Goal: Transaction & Acquisition: Purchase product/service

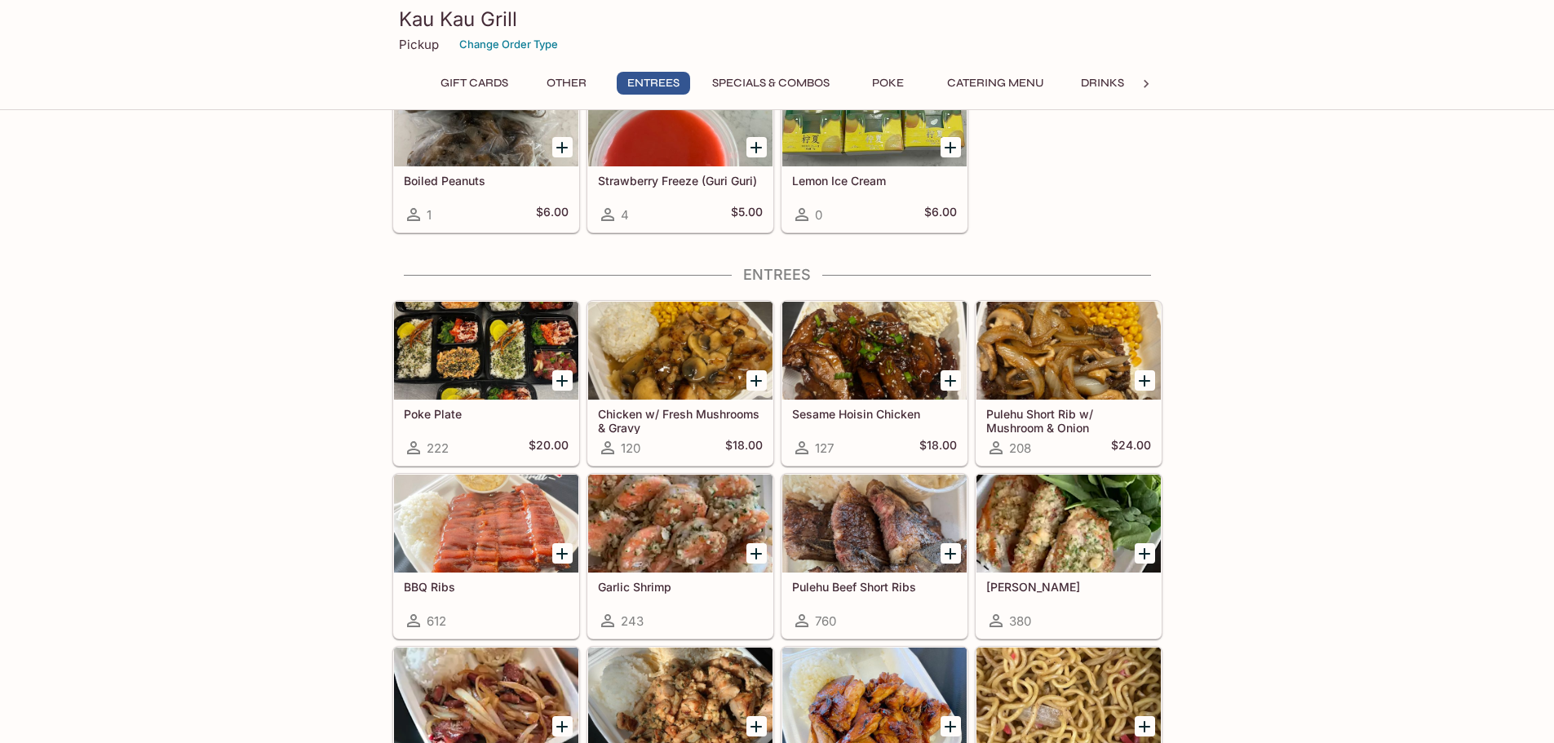
scroll to position [622, 0]
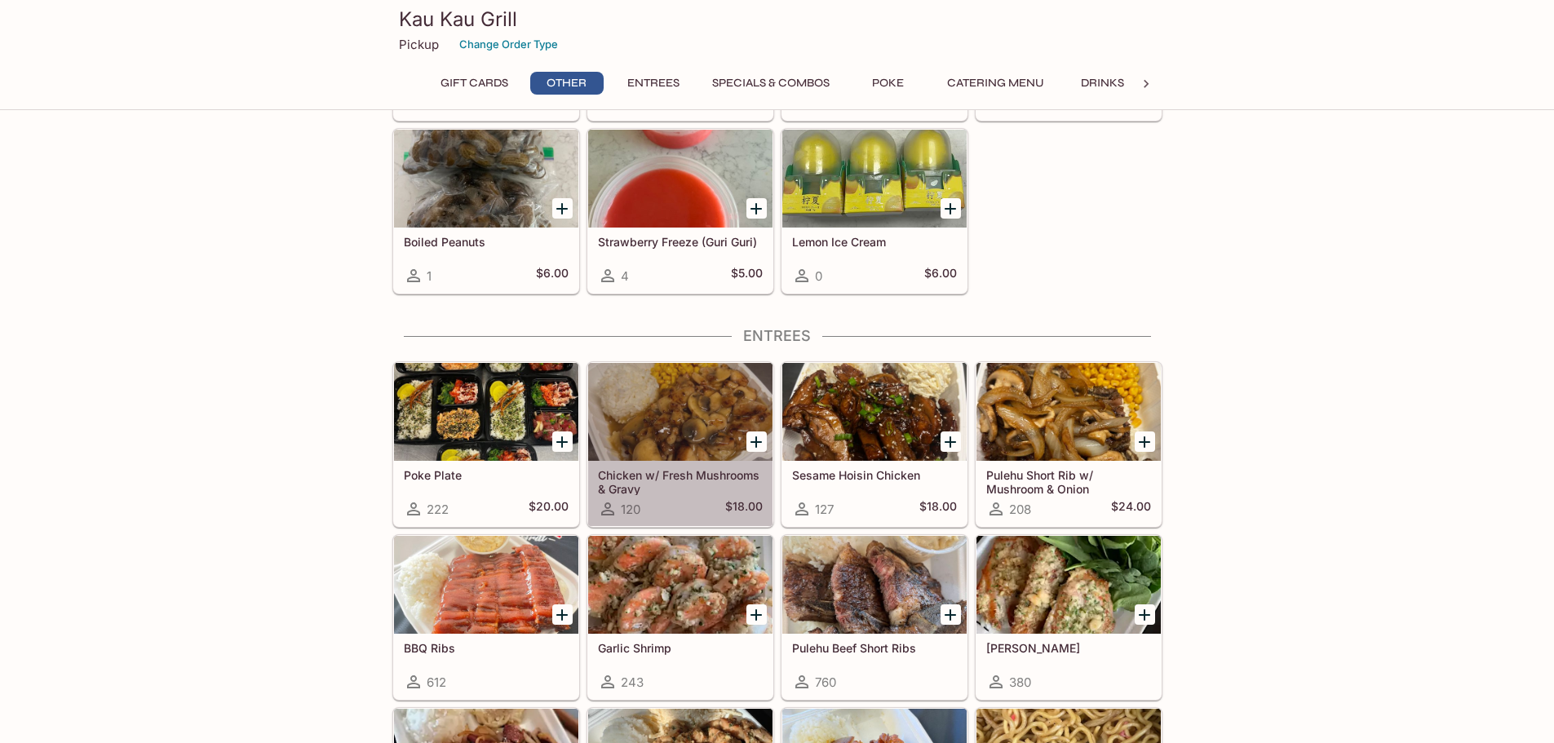
click at [692, 410] on div at bounding box center [680, 412] width 184 height 98
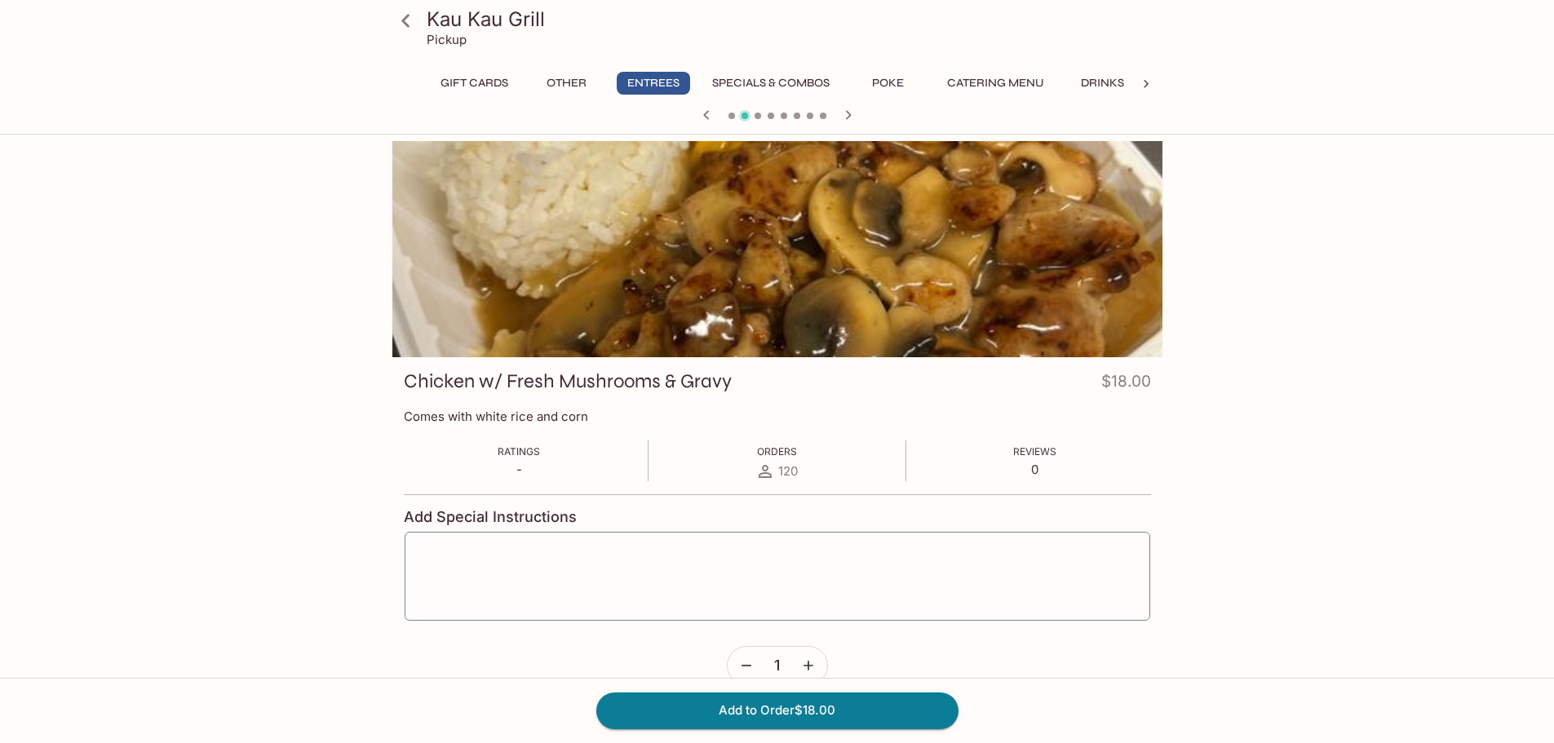
click at [745, 87] on button "Specials & Combos" at bounding box center [770, 83] width 135 height 23
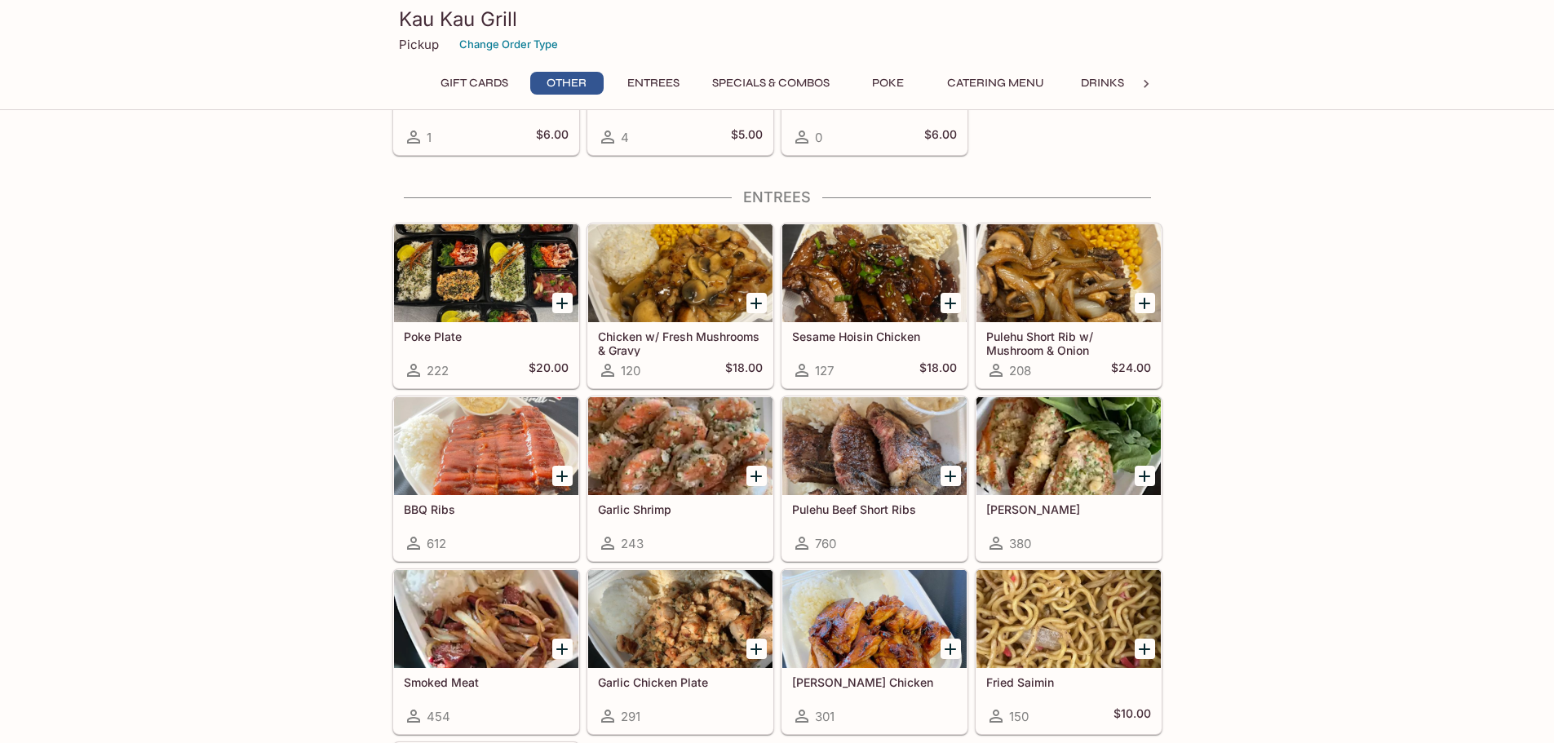
scroll to position [684, 0]
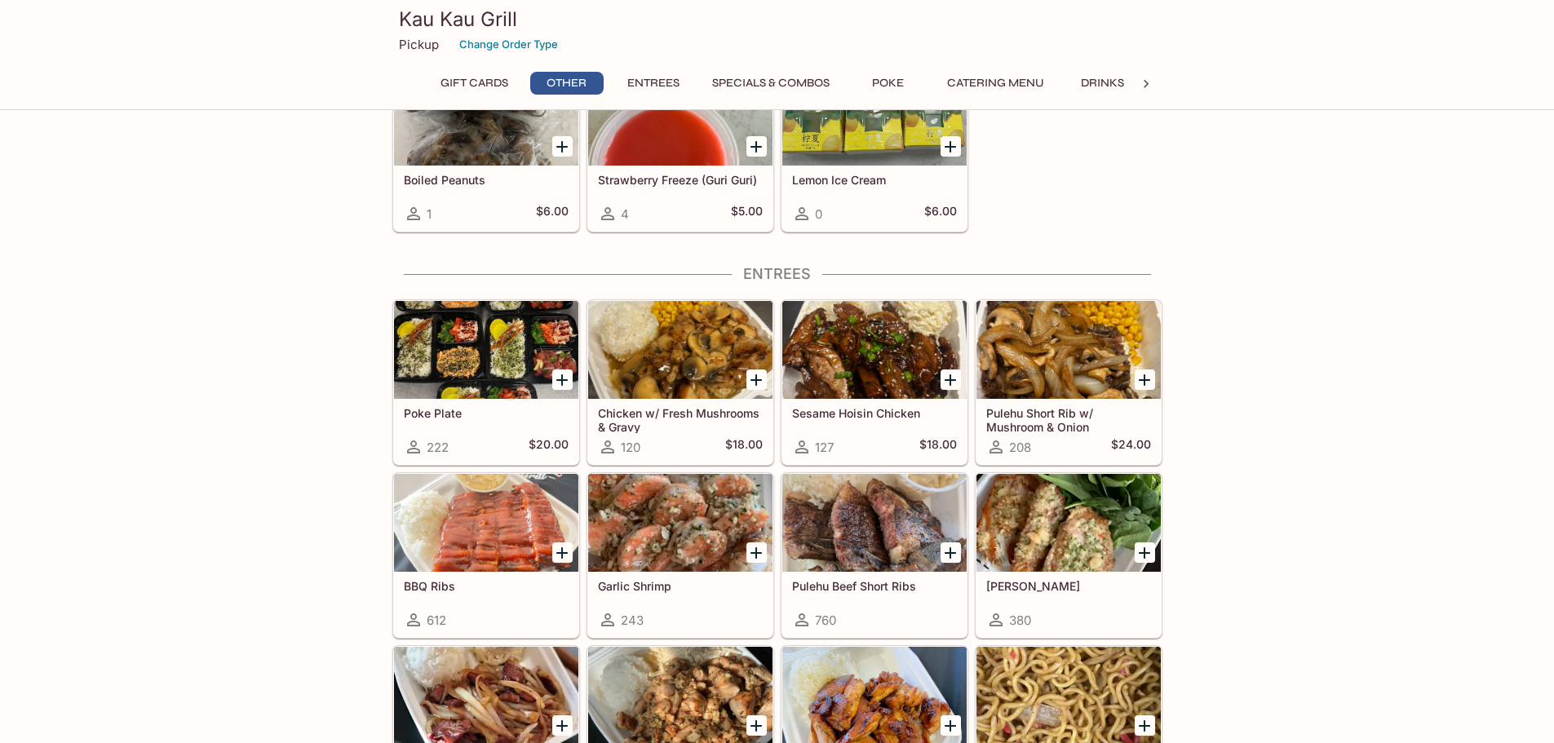
click at [506, 336] on div at bounding box center [486, 350] width 184 height 98
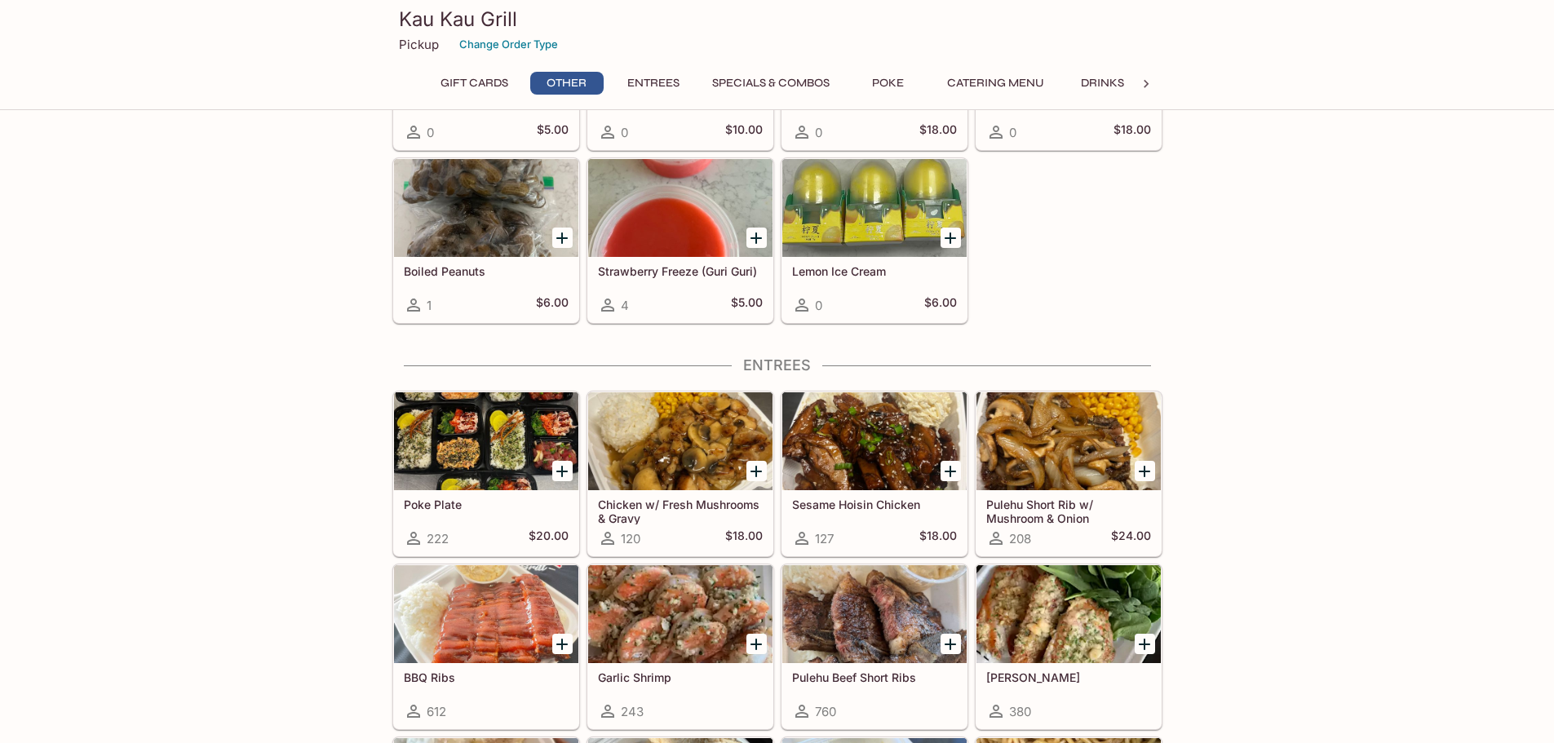
scroll to position [603, 0]
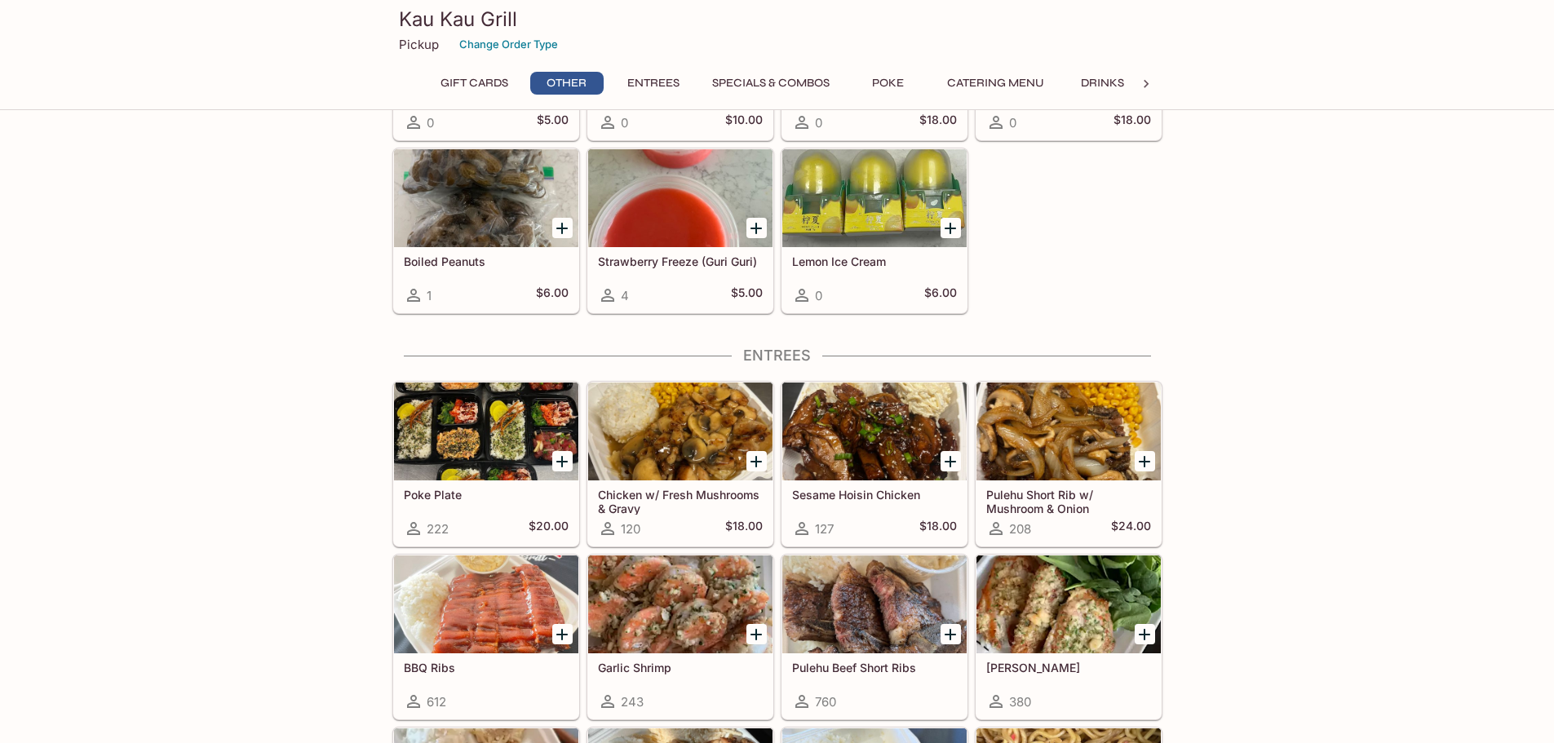
click at [1063, 431] on div at bounding box center [1068, 431] width 184 height 98
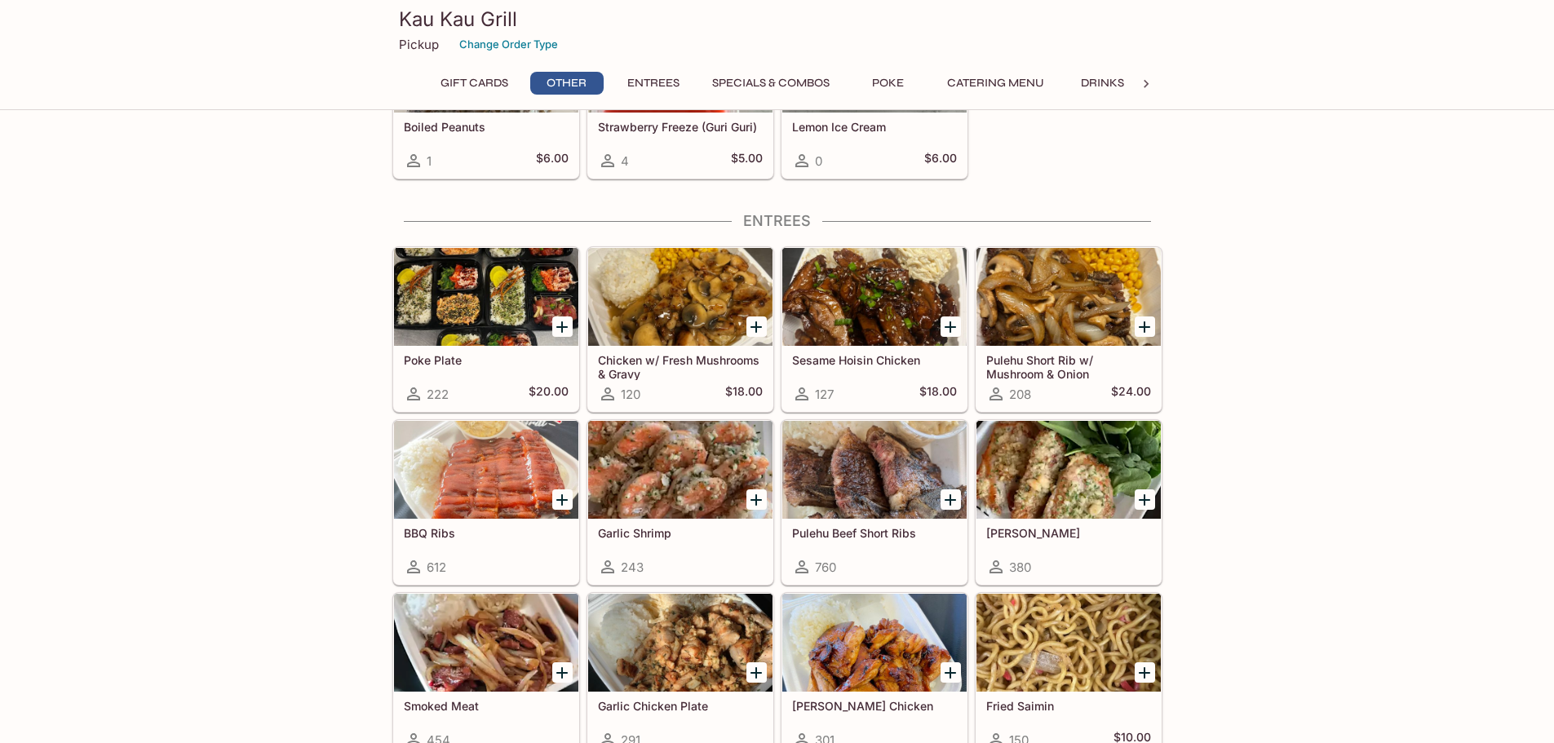
scroll to position [766, 0]
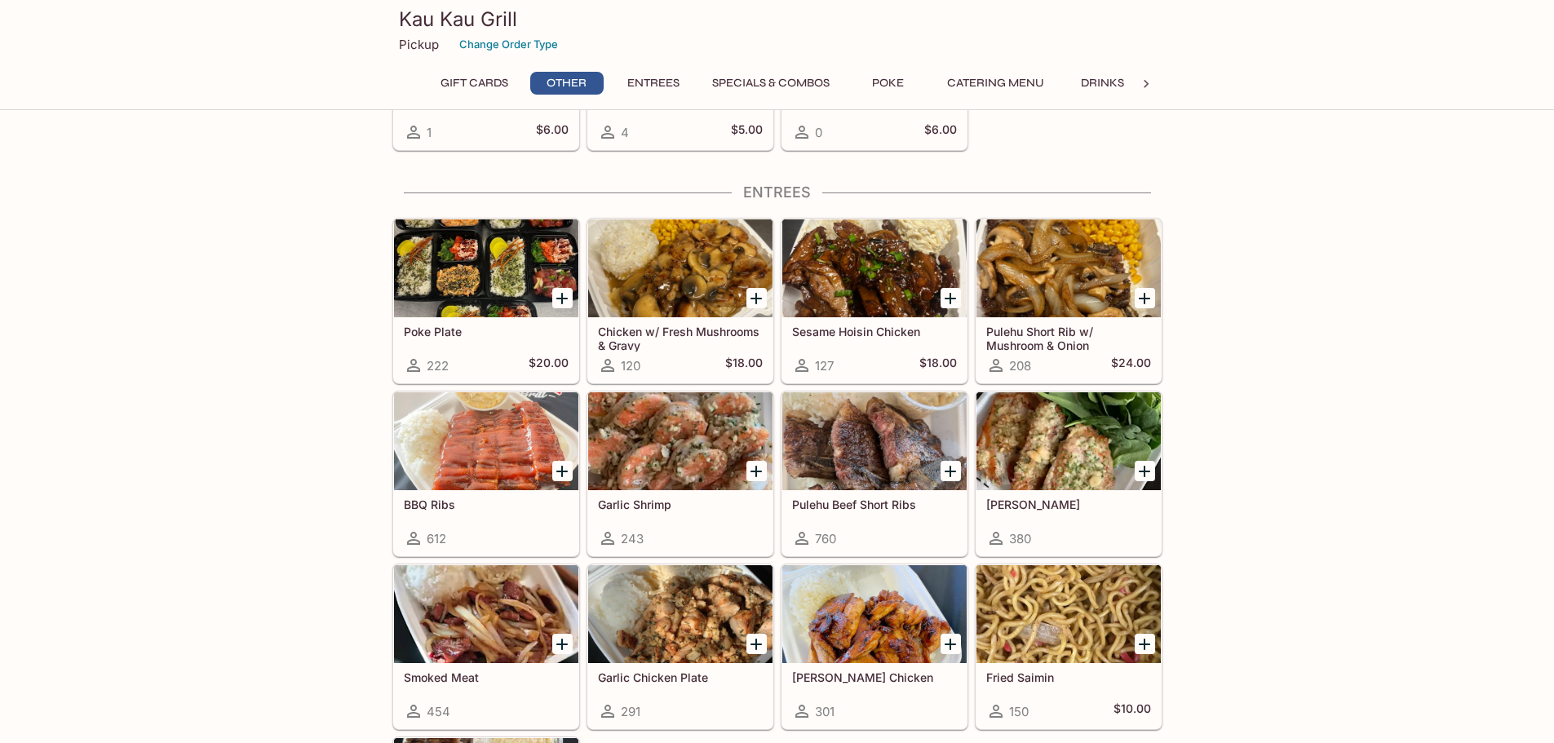
click at [1052, 456] on div at bounding box center [1068, 441] width 184 height 98
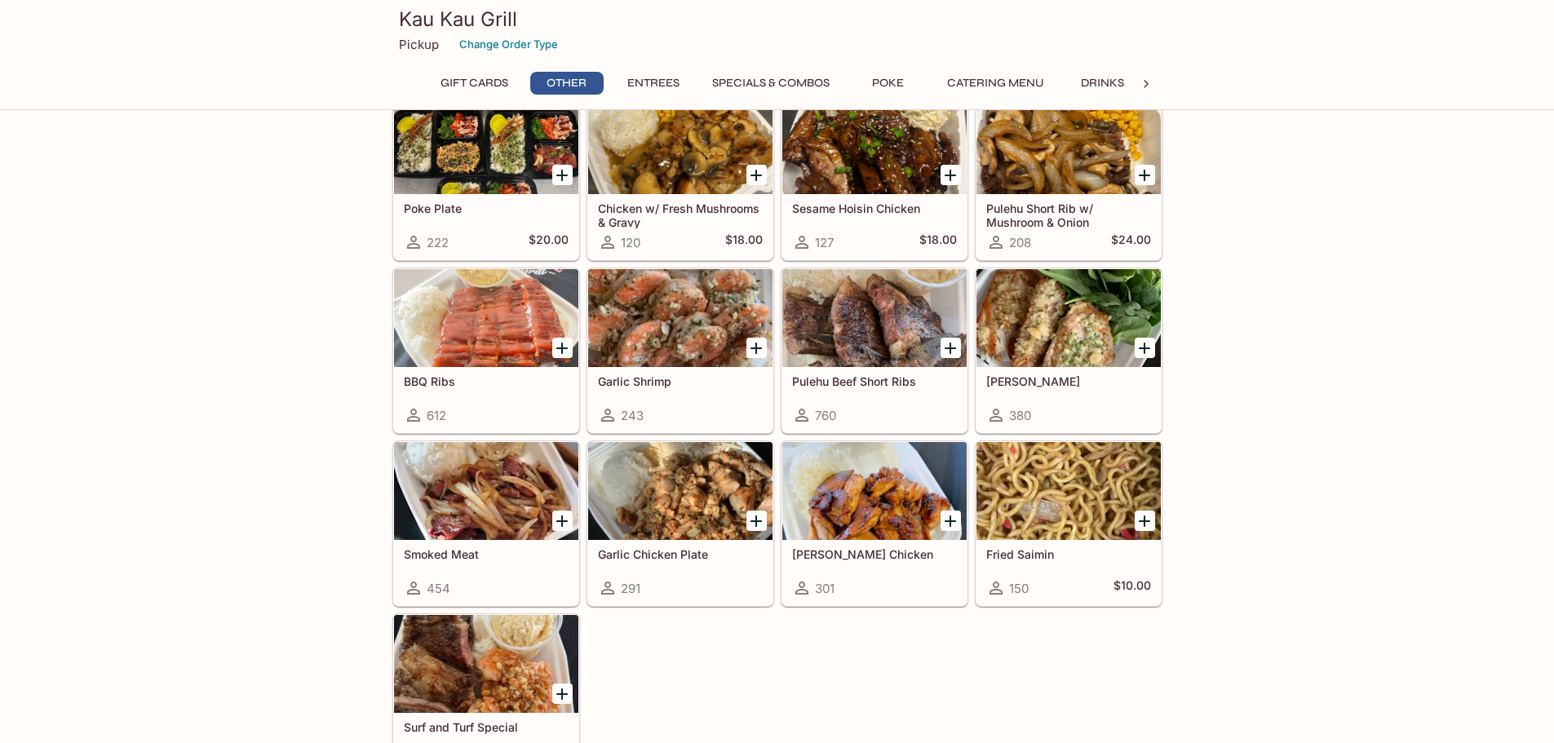
scroll to position [929, 0]
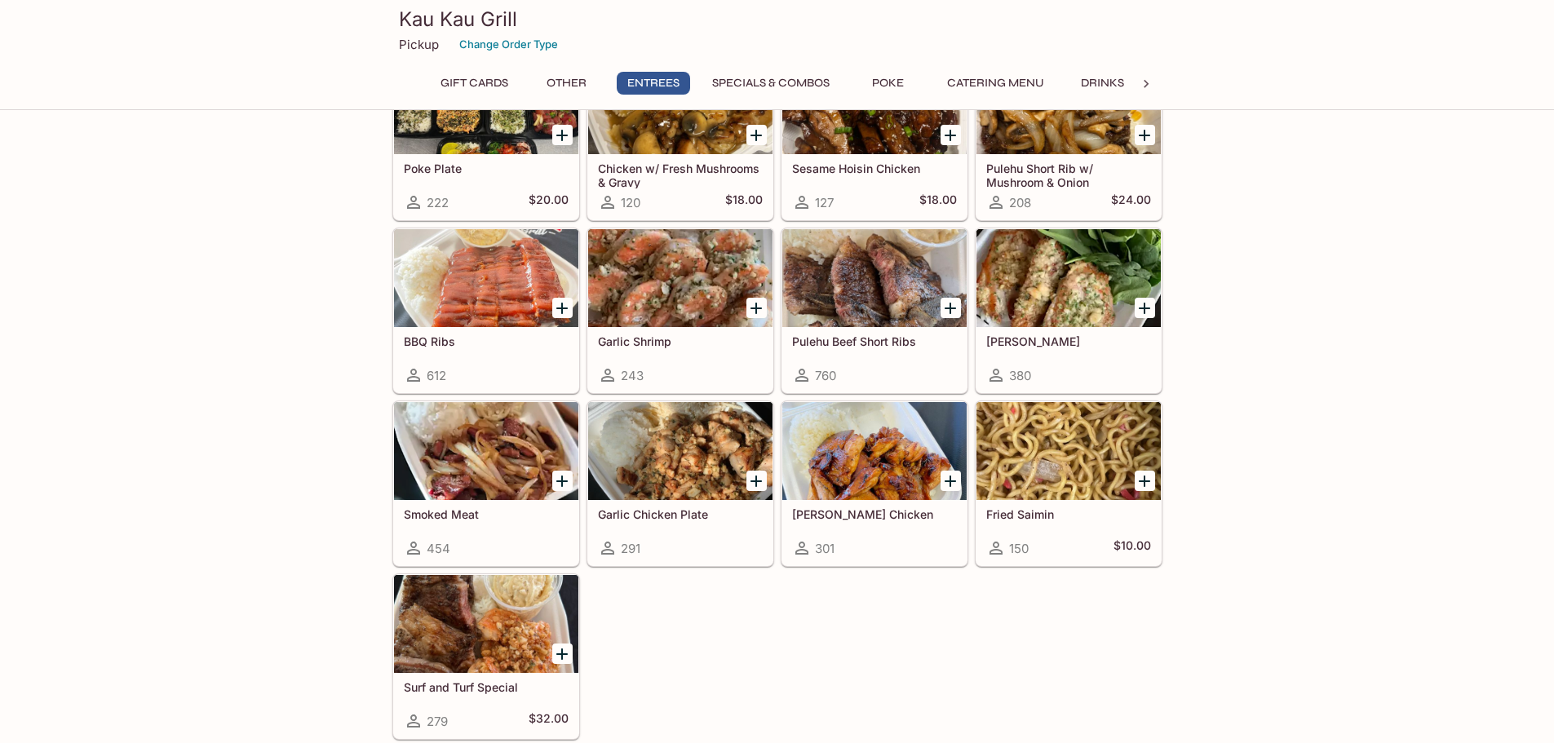
click at [705, 455] on div at bounding box center [680, 451] width 184 height 98
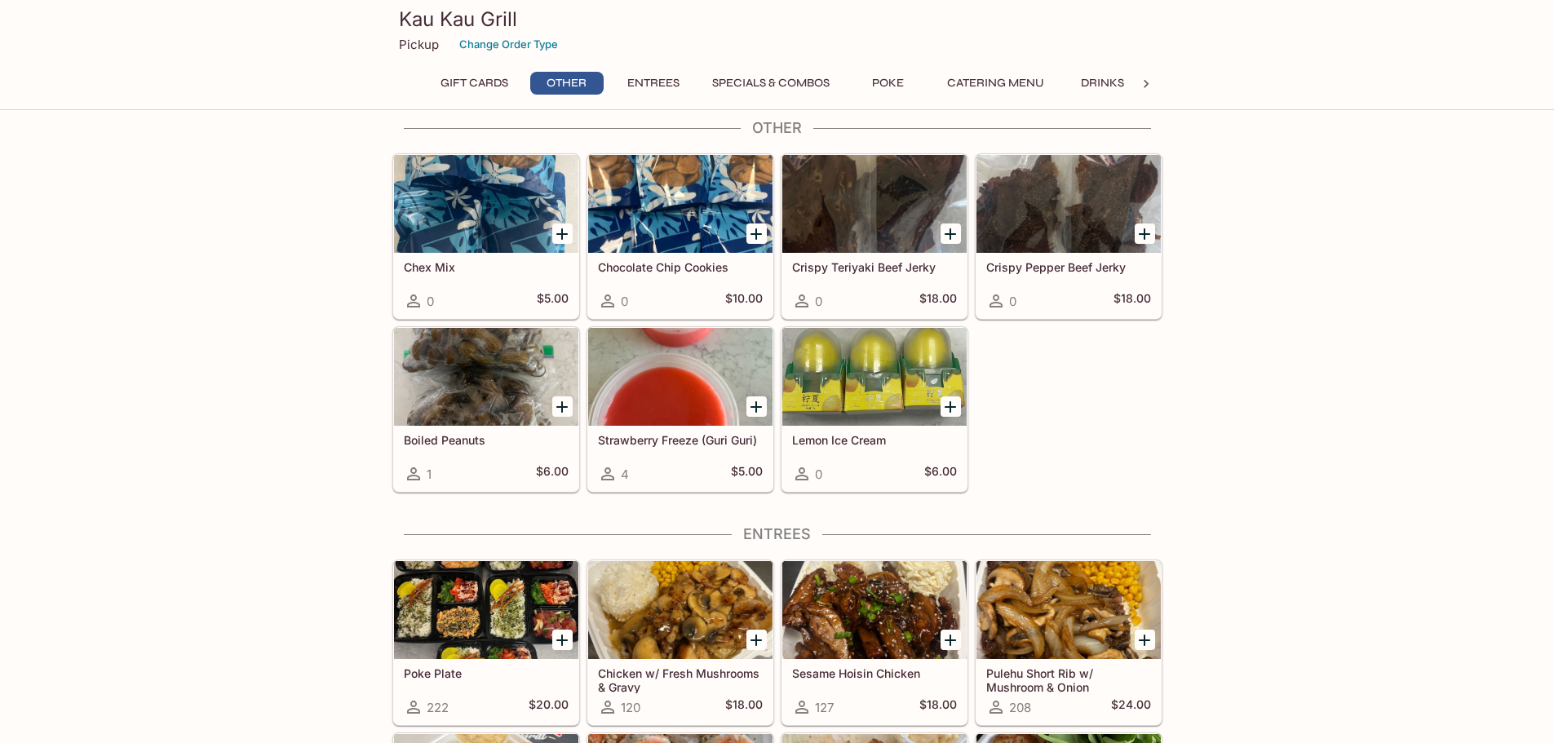
scroll to position [734, 0]
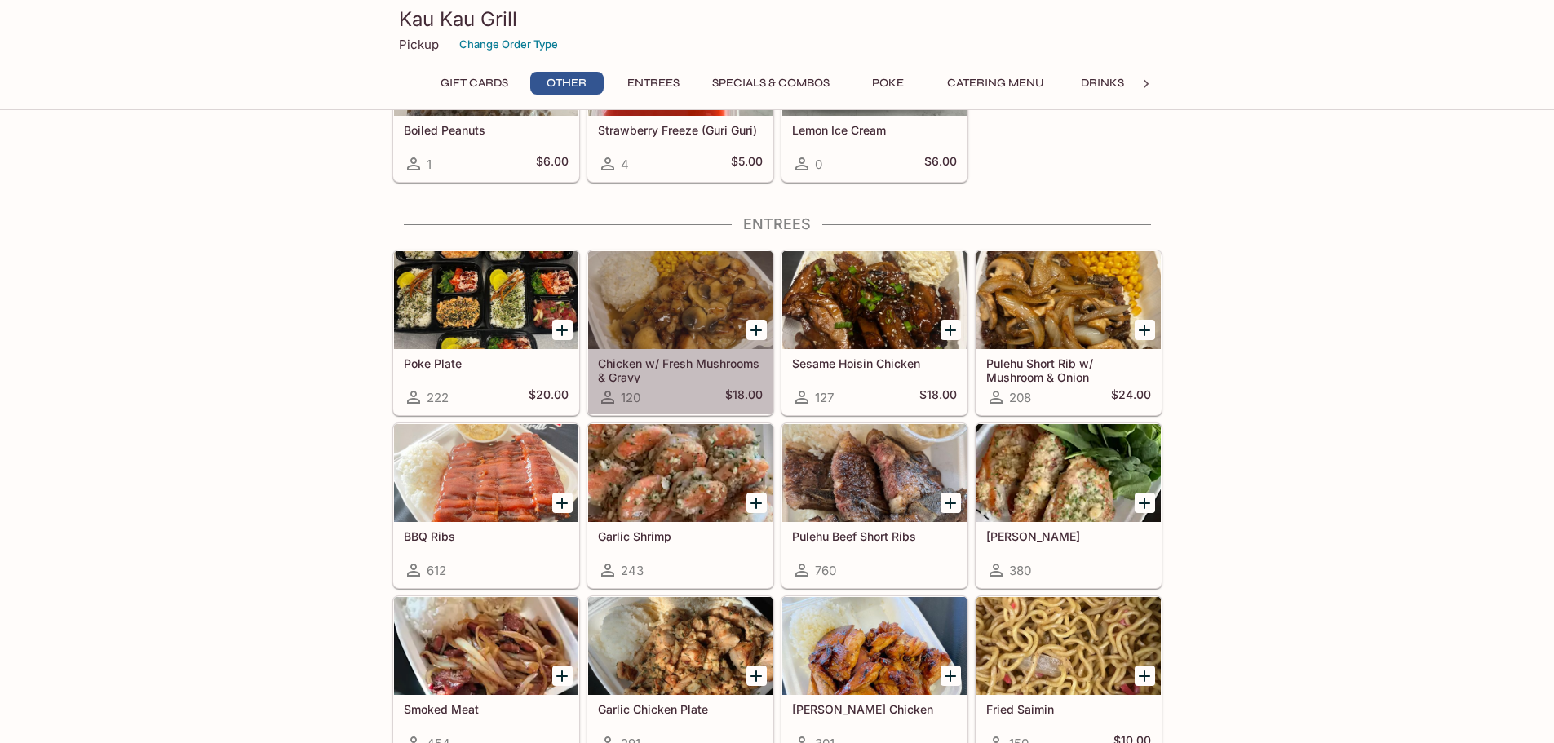
click at [678, 267] on div at bounding box center [680, 300] width 184 height 98
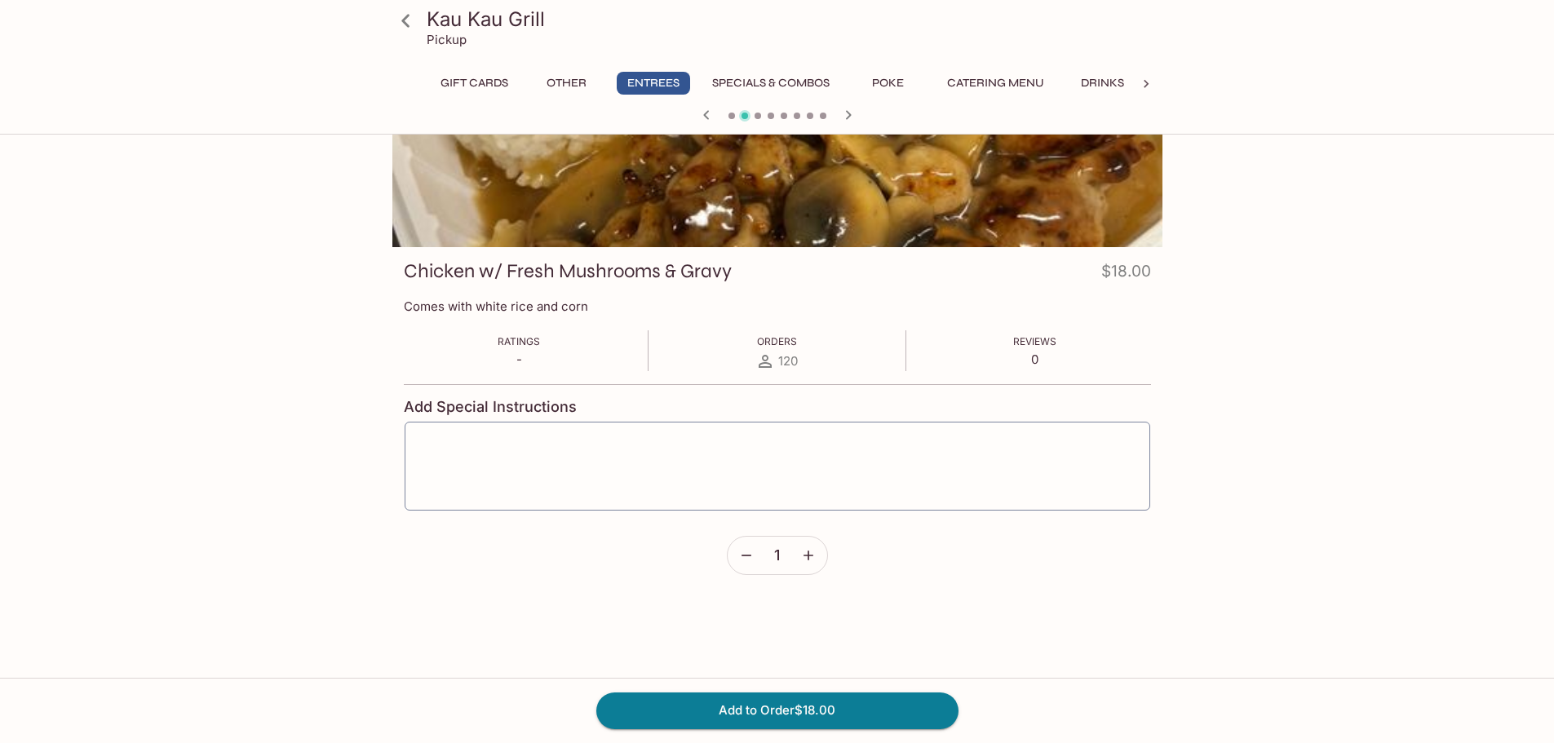
scroll to position [82, 0]
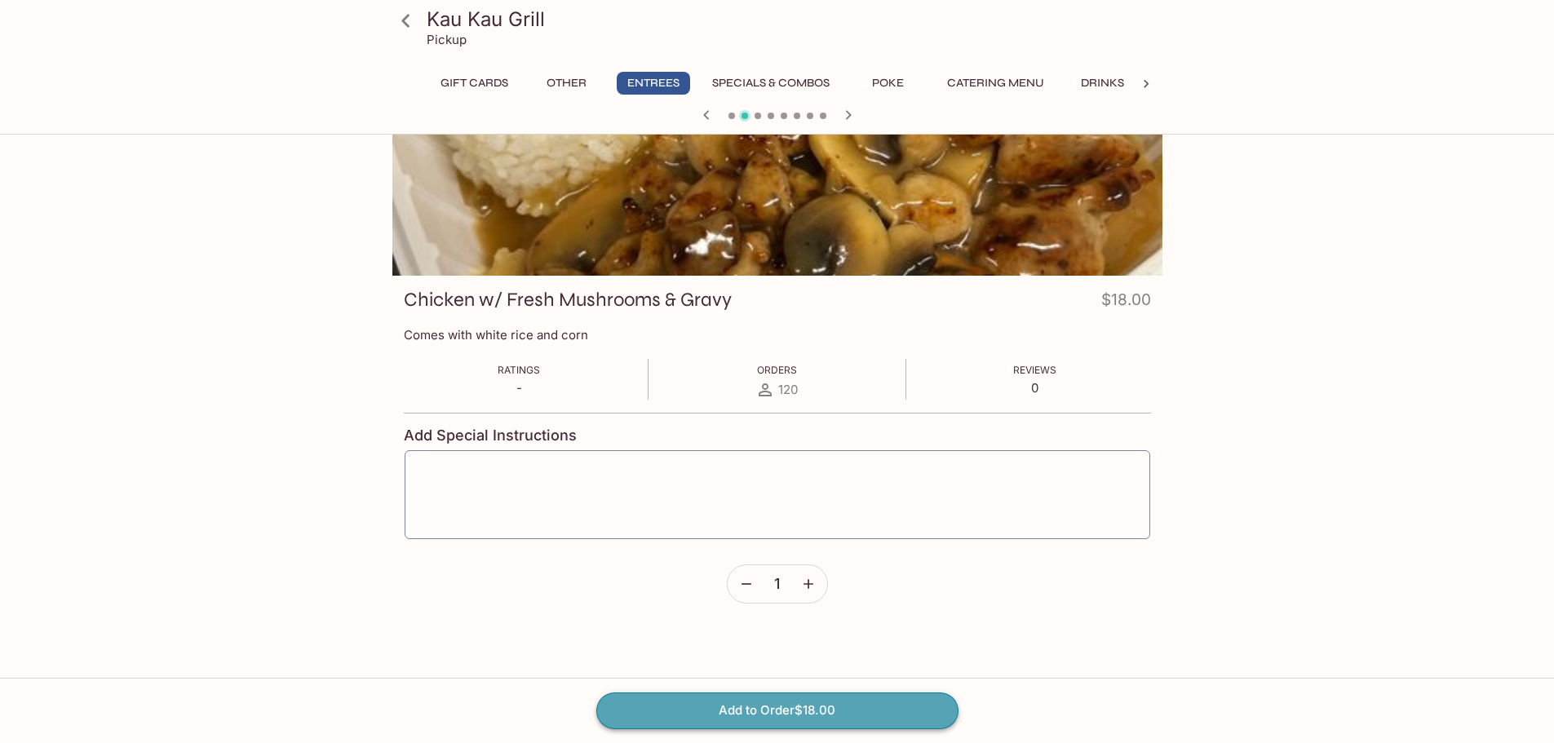
click at [777, 714] on button "Add to Order $18.00" at bounding box center [777, 710] width 362 height 36
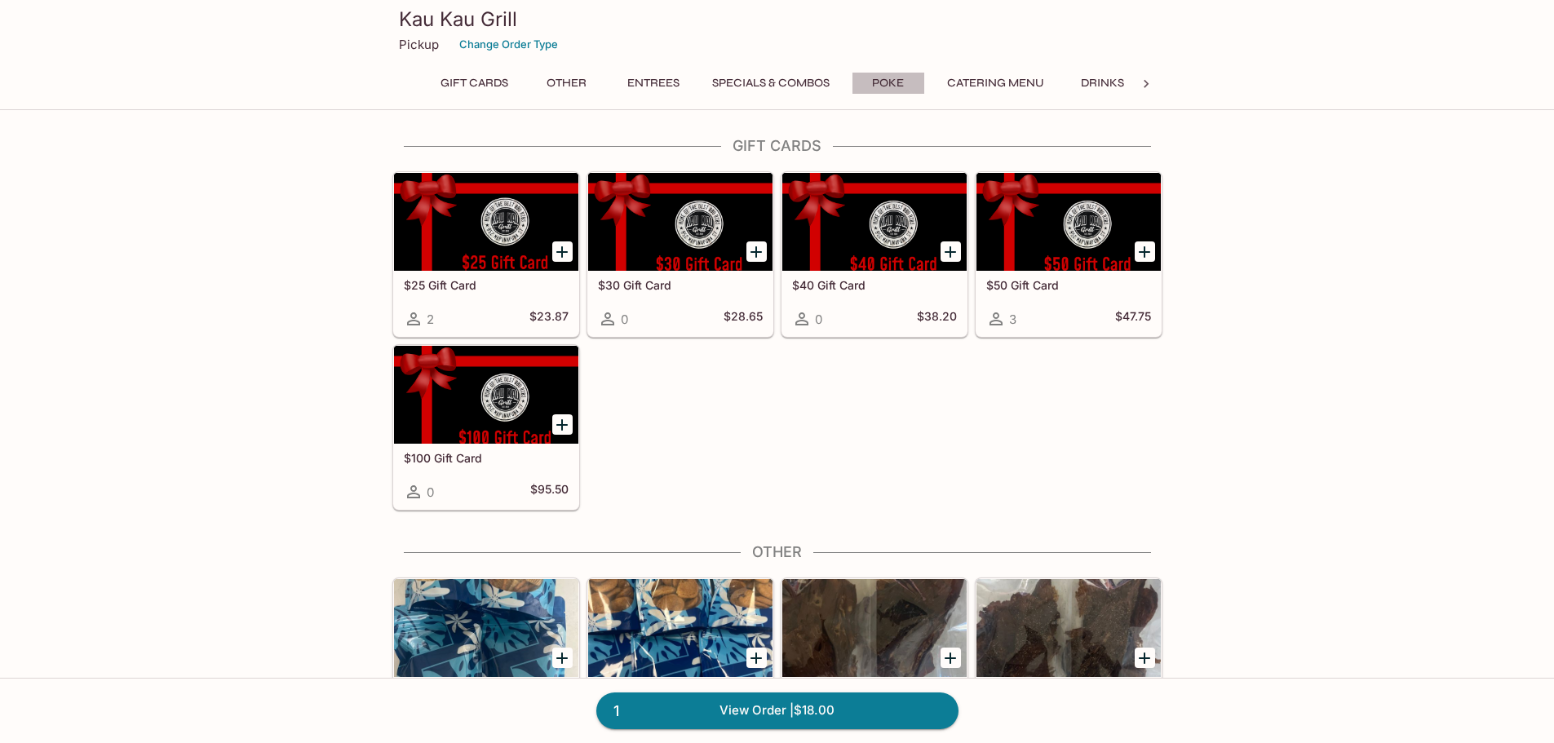
click at [886, 82] on button "Poke" at bounding box center [887, 83] width 73 height 23
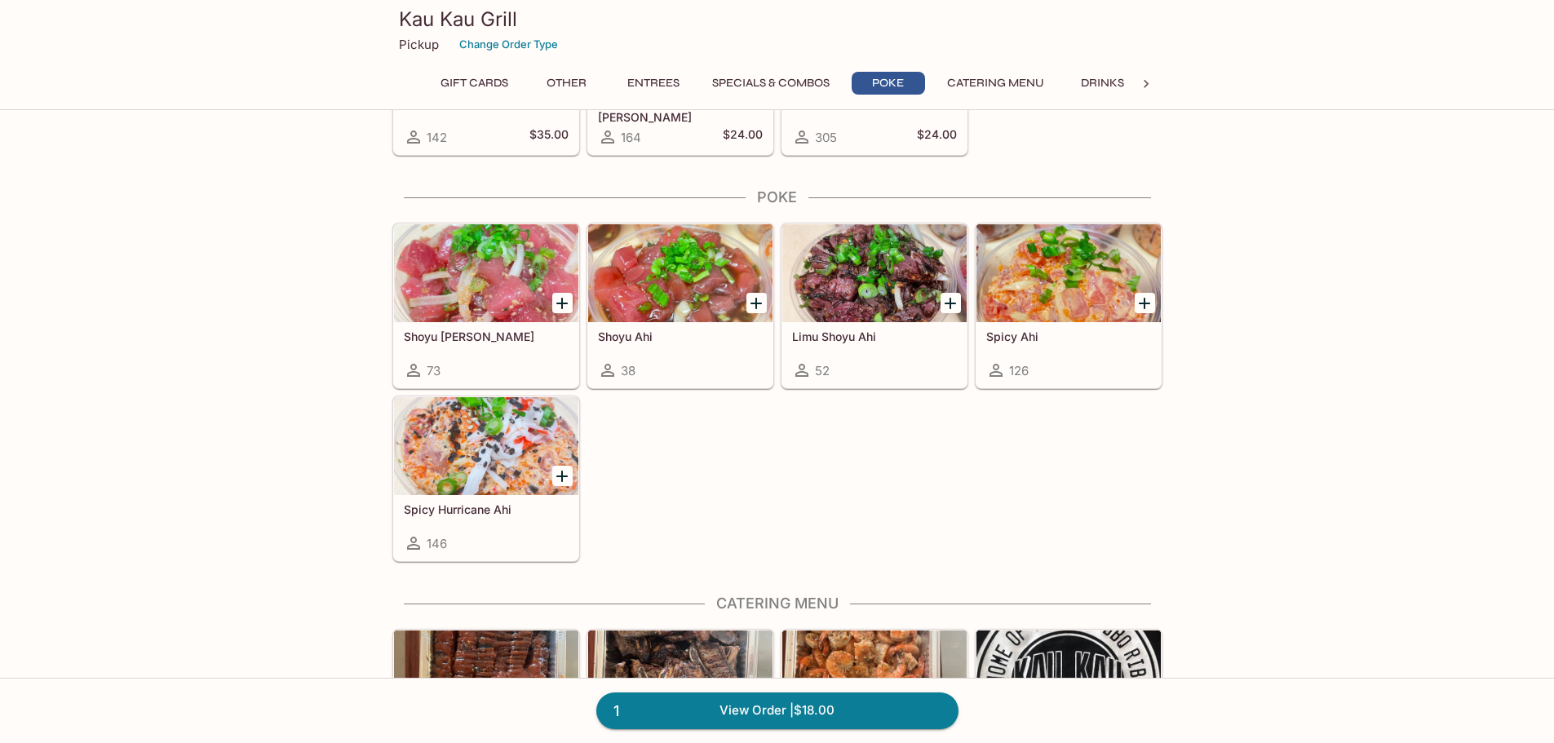
scroll to position [2314, 0]
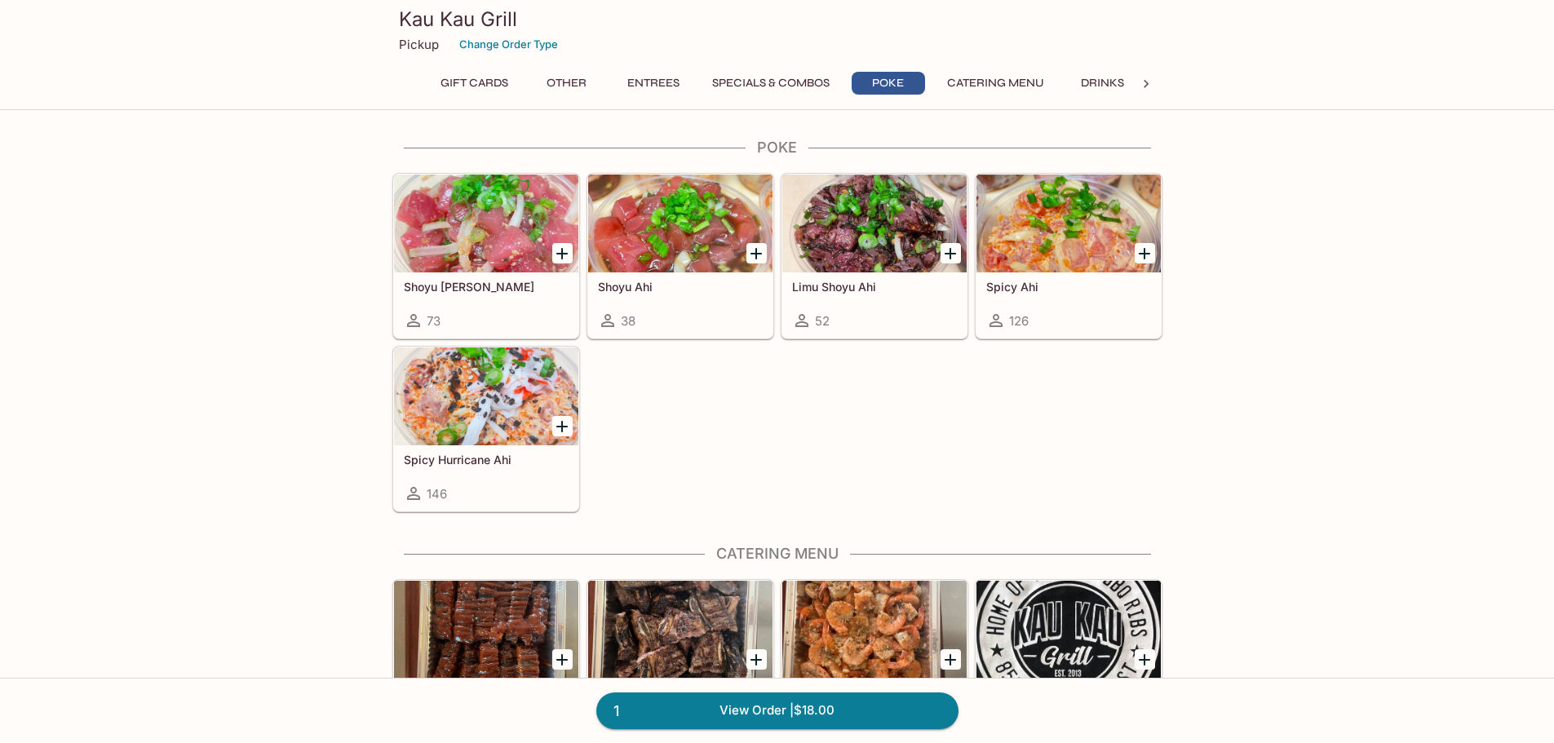
click at [485, 437] on div at bounding box center [486, 396] width 184 height 98
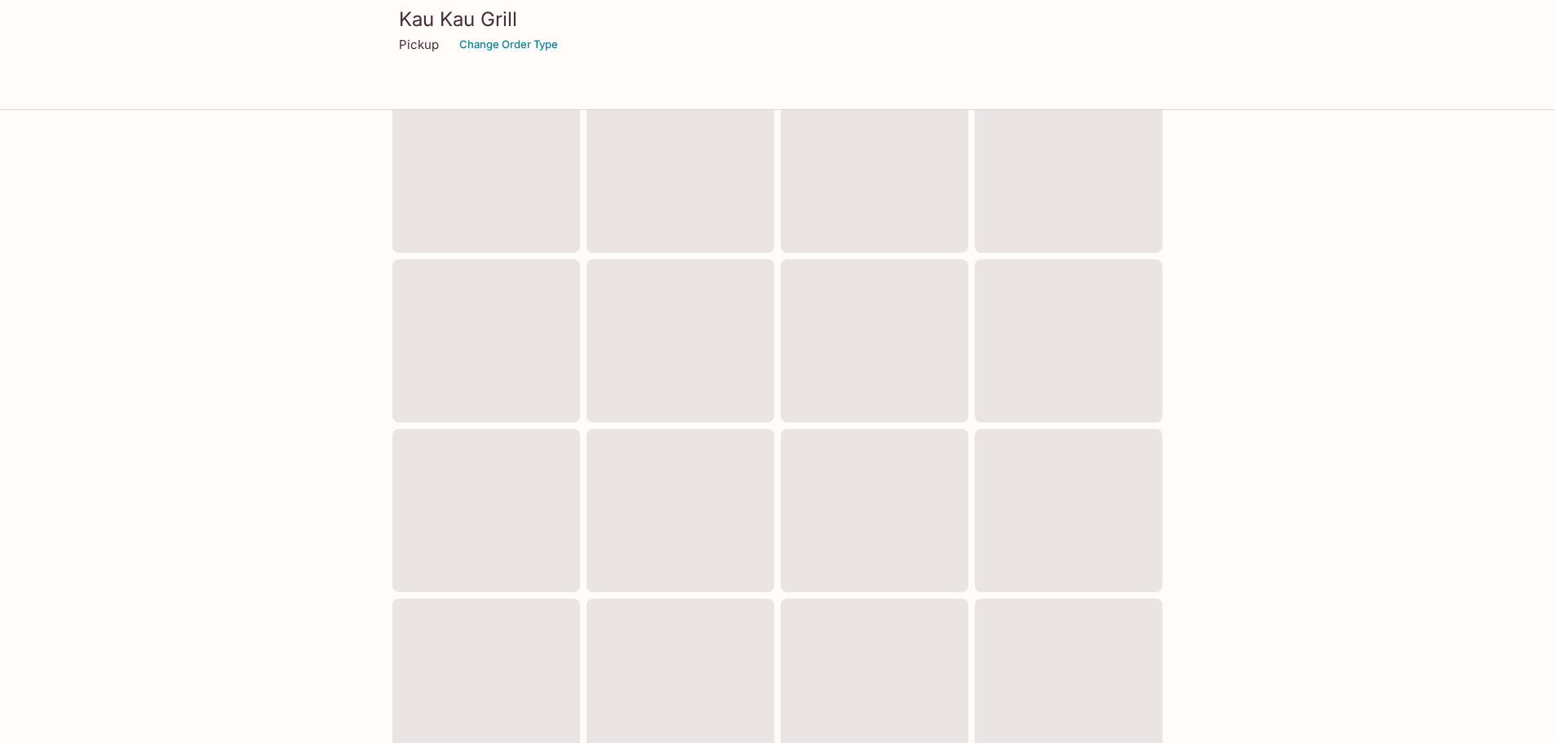
scroll to position [521, 0]
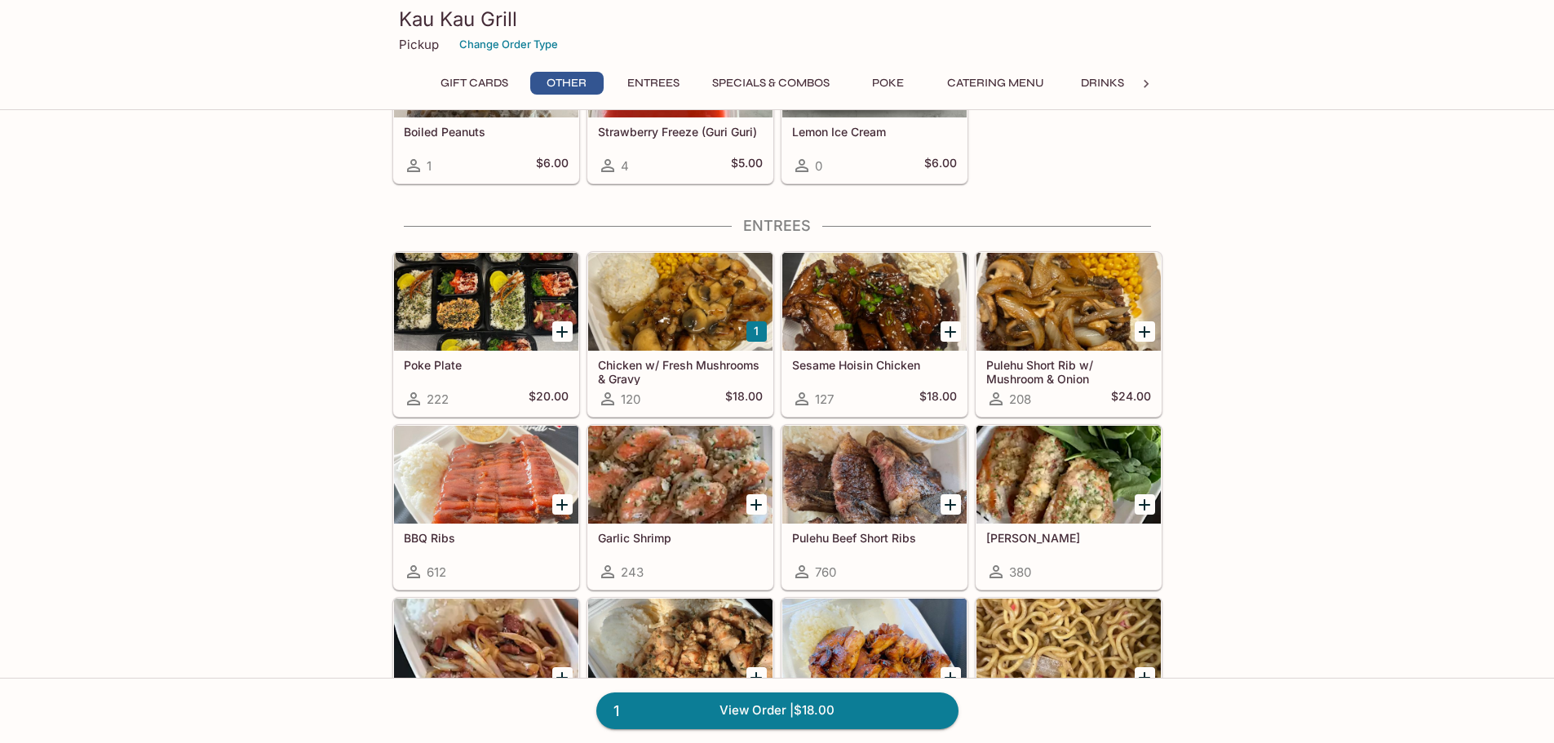
scroll to position [734, 0]
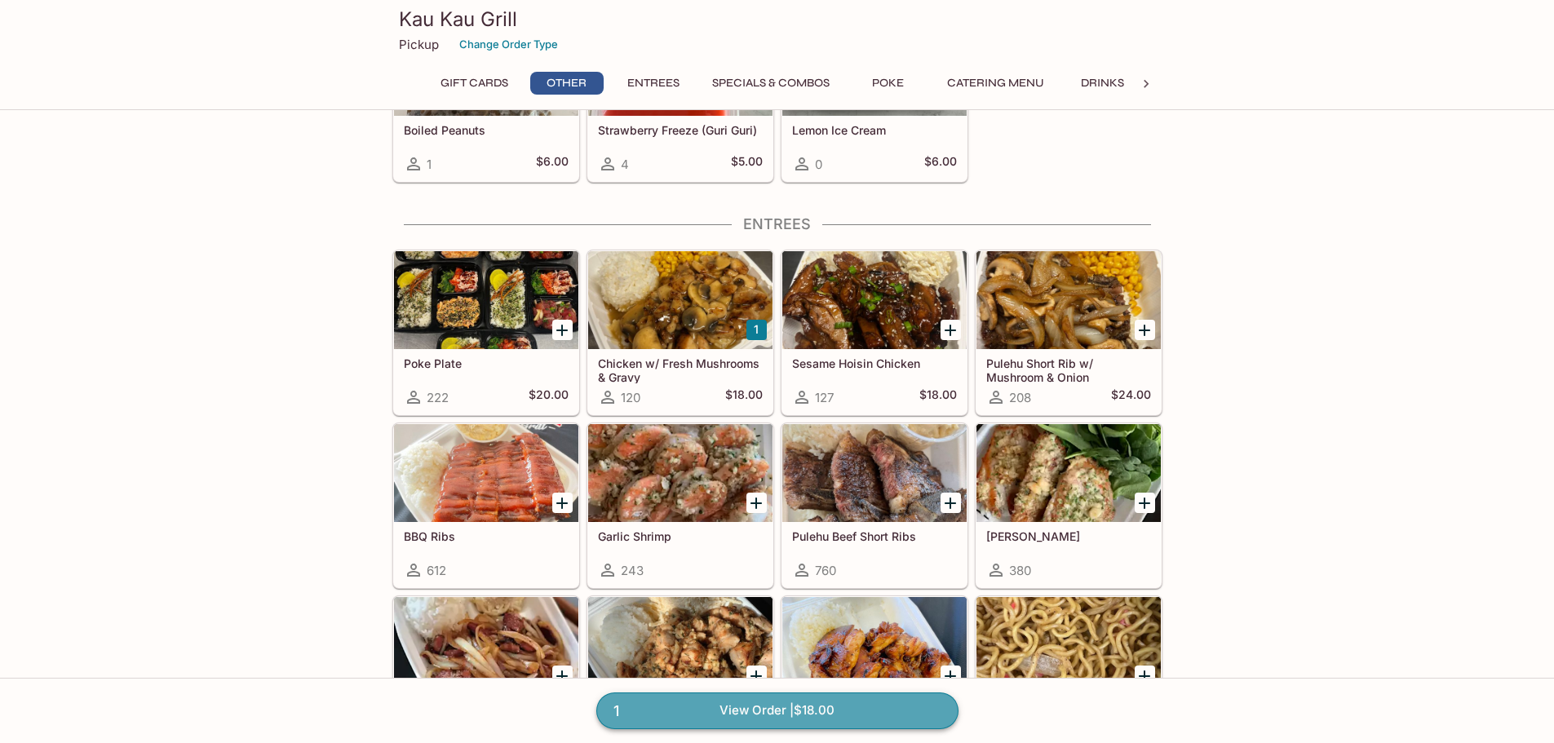
click at [741, 705] on link "1 View Order | $18.00" at bounding box center [777, 710] width 362 height 36
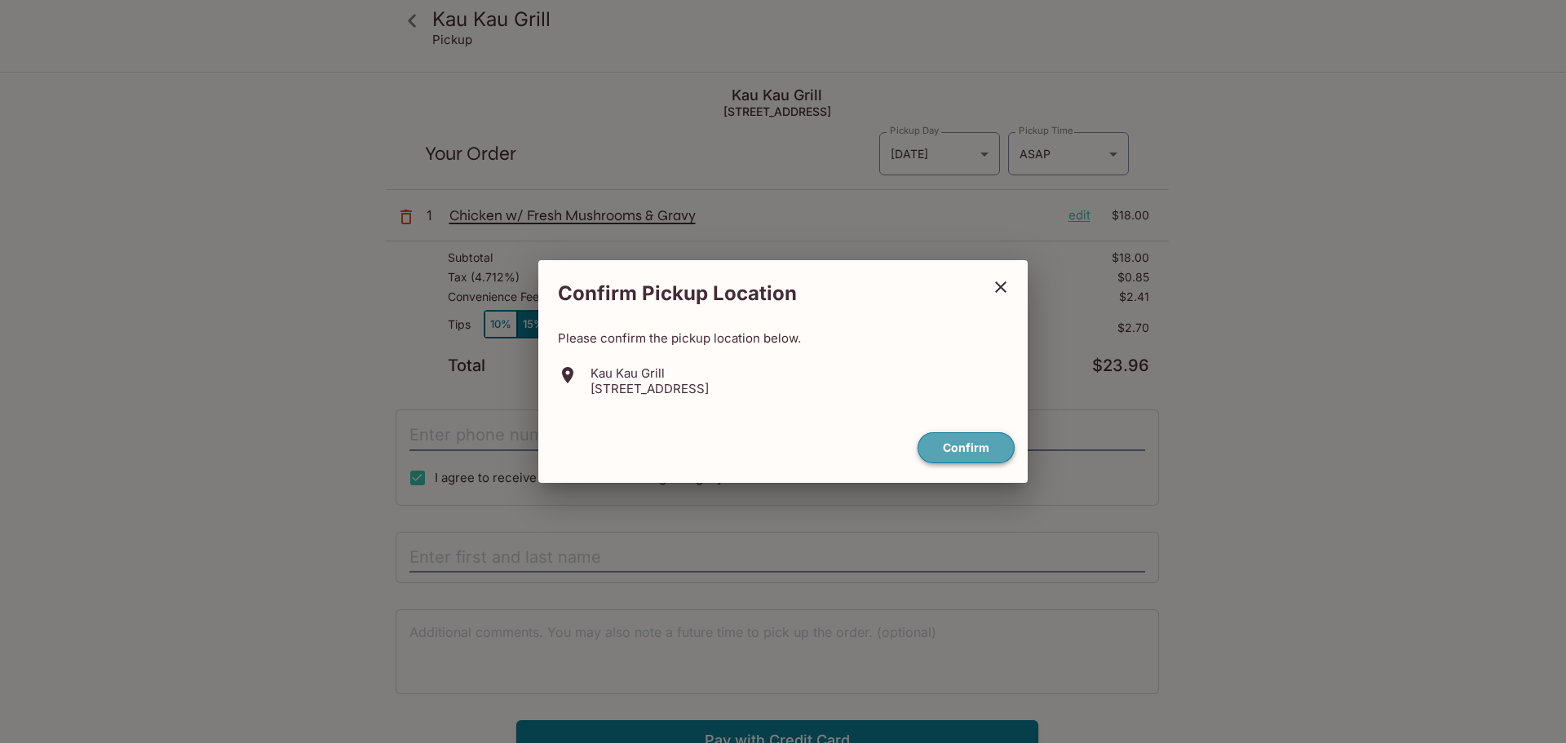
click at [974, 440] on button "Confirm" at bounding box center [965, 448] width 97 height 32
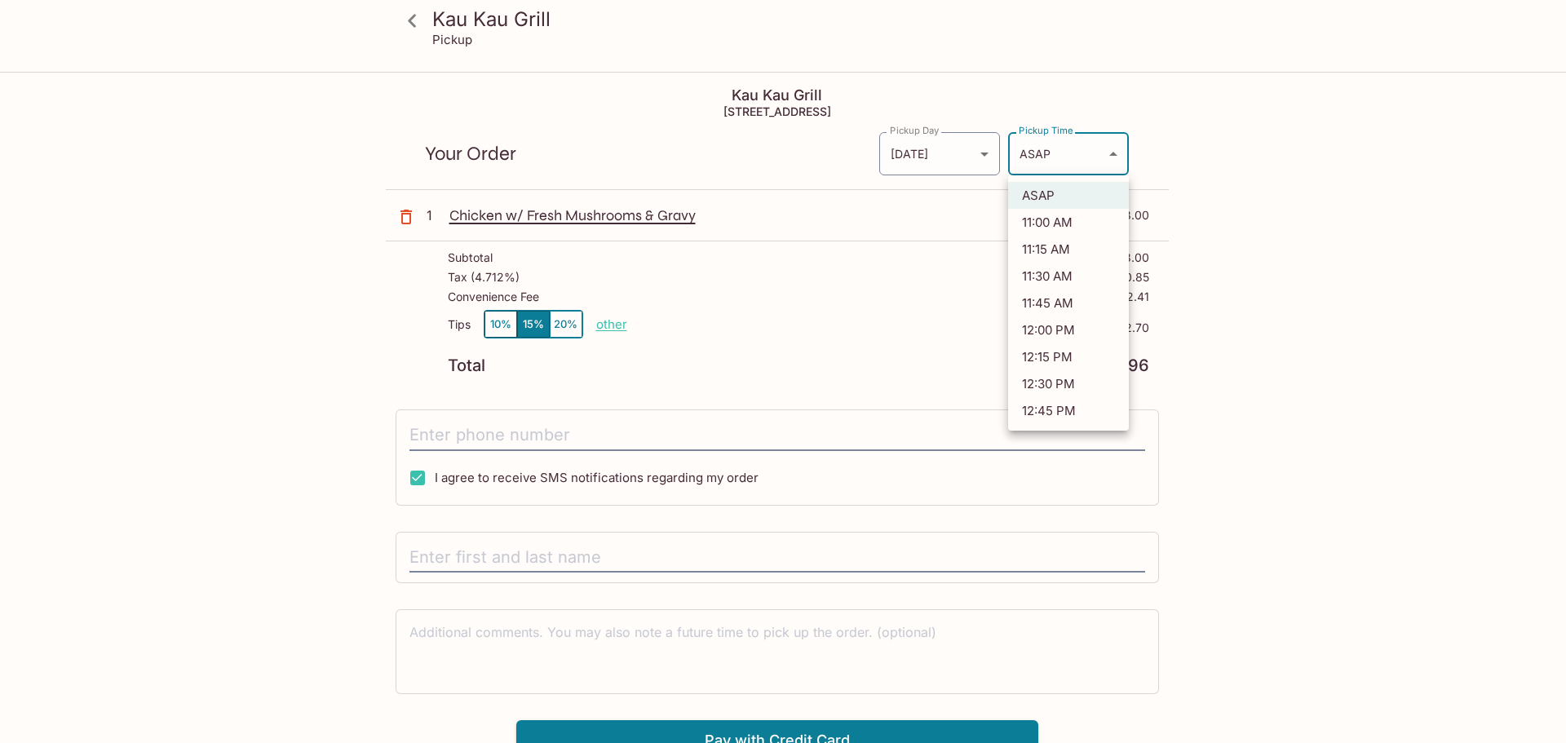
click at [1038, 166] on body "Kau Kau Grill Pickup Kau Kau Grill 111 Sand Island Access Road, Honolulu, HI 96…" at bounding box center [783, 444] width 1566 height 743
click at [1049, 220] on li "11:00 AM" at bounding box center [1068, 222] width 121 height 27
type input "2025-08-13T21:00:03.000000Z"
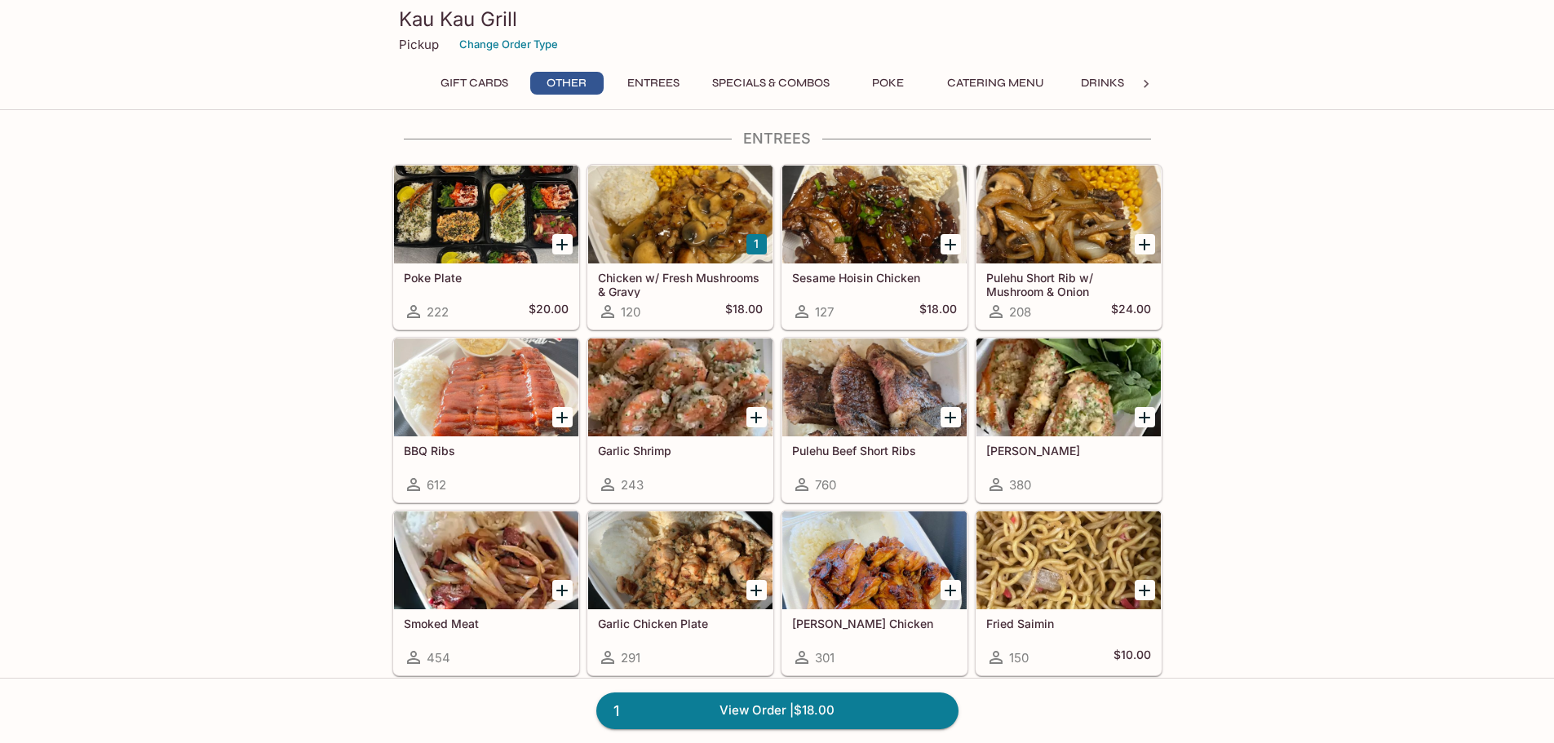
scroll to position [847, 0]
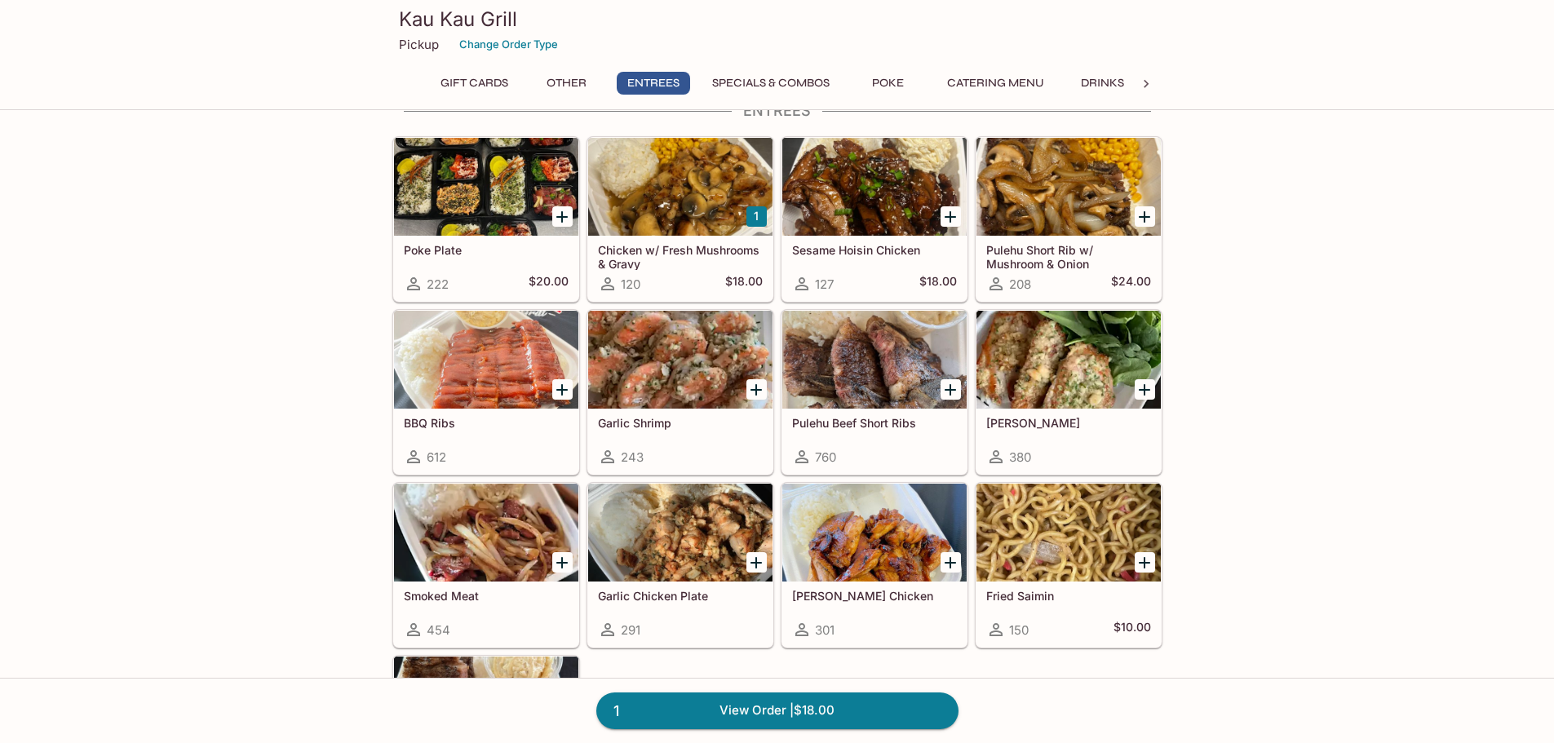
click at [841, 173] on div at bounding box center [874, 187] width 184 height 98
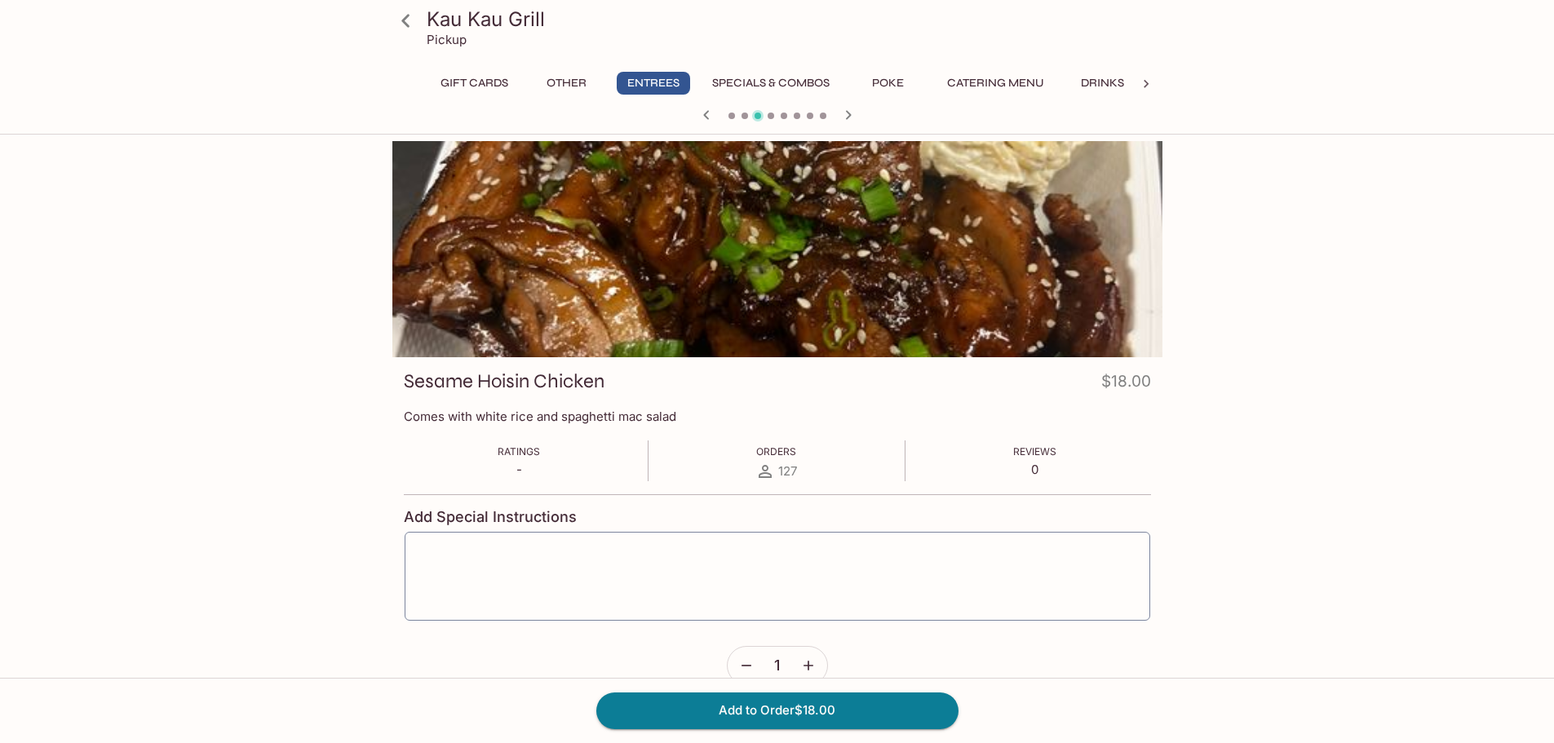
click at [825, 243] on div at bounding box center [777, 249] width 770 height 216
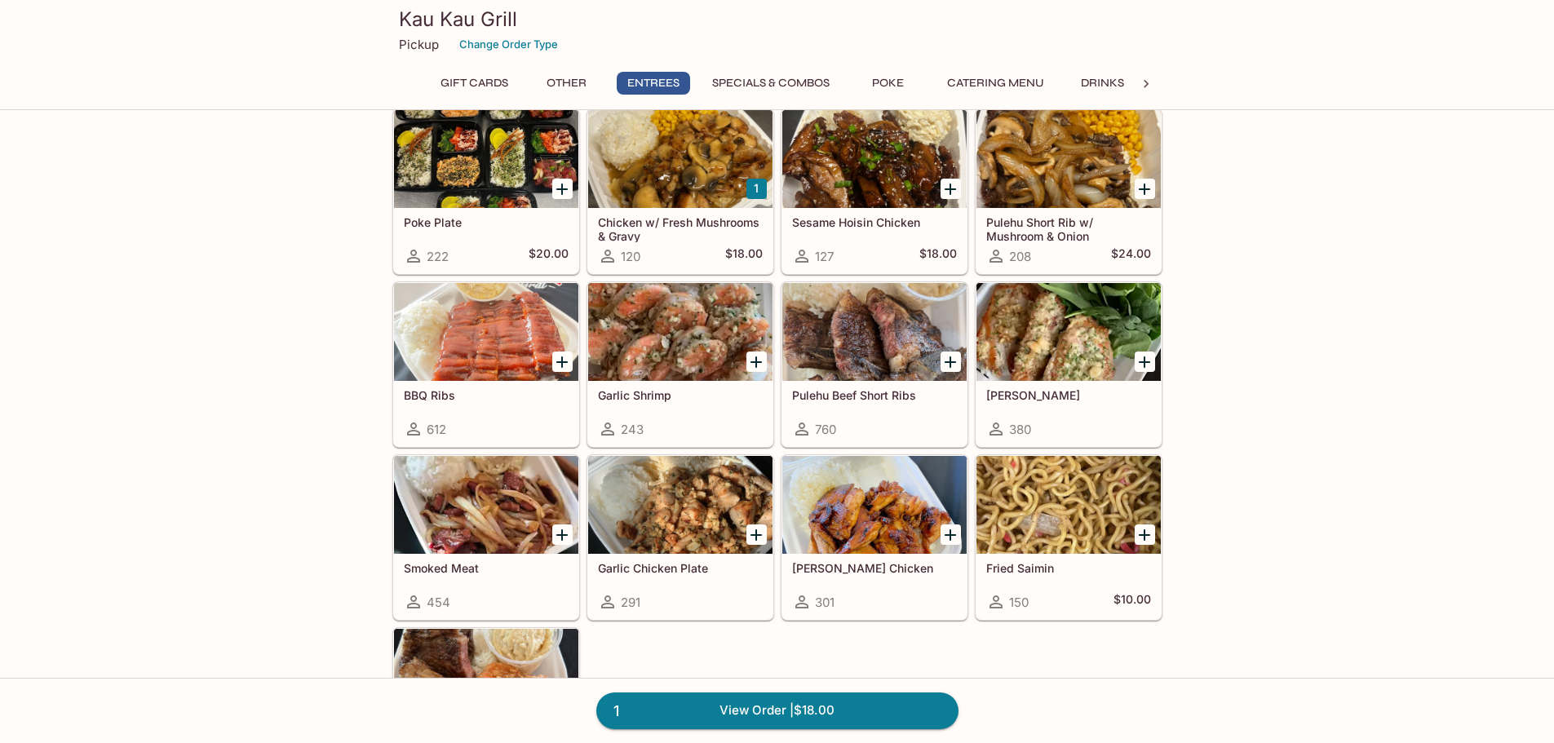
scroll to position [847, 0]
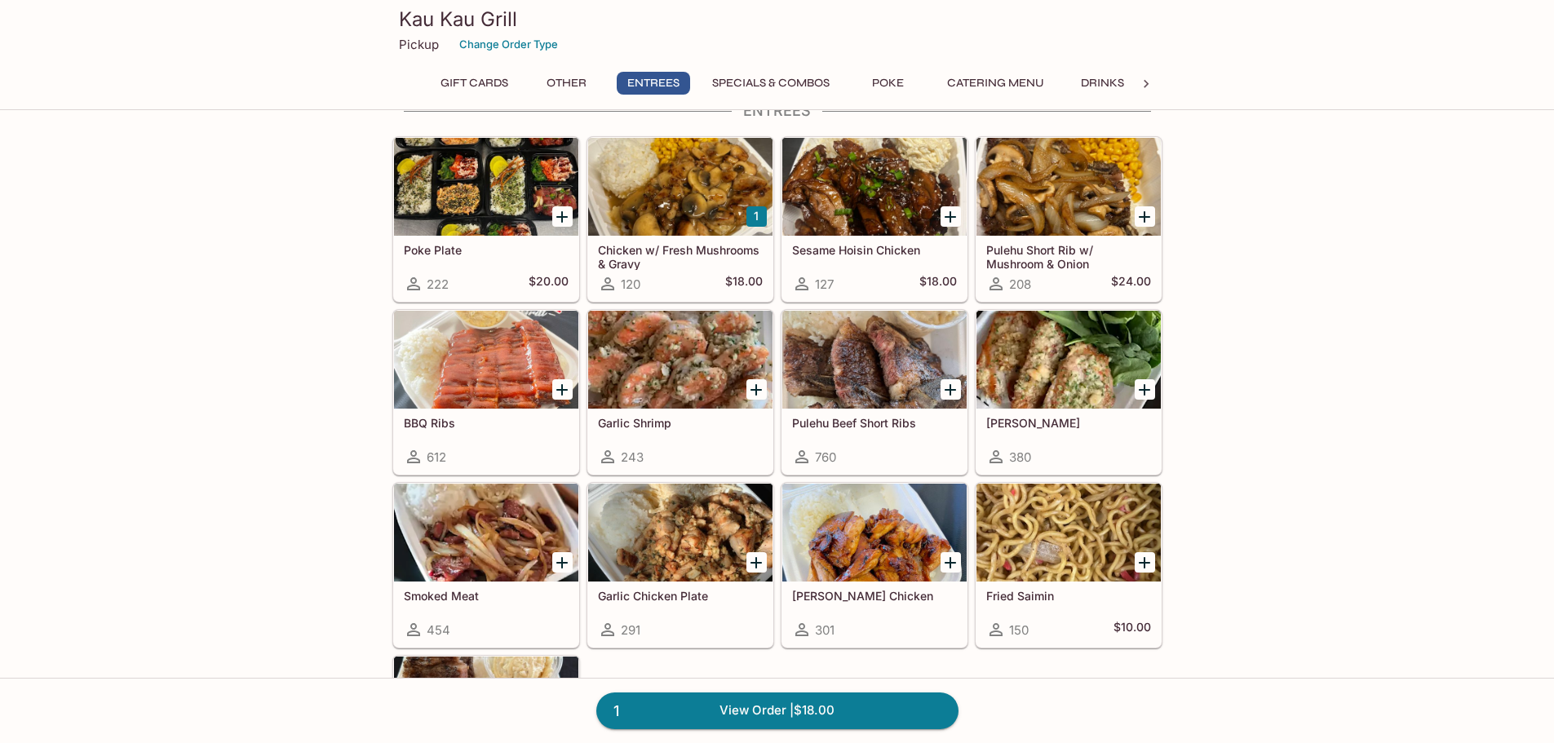
click at [685, 356] on div at bounding box center [680, 360] width 184 height 98
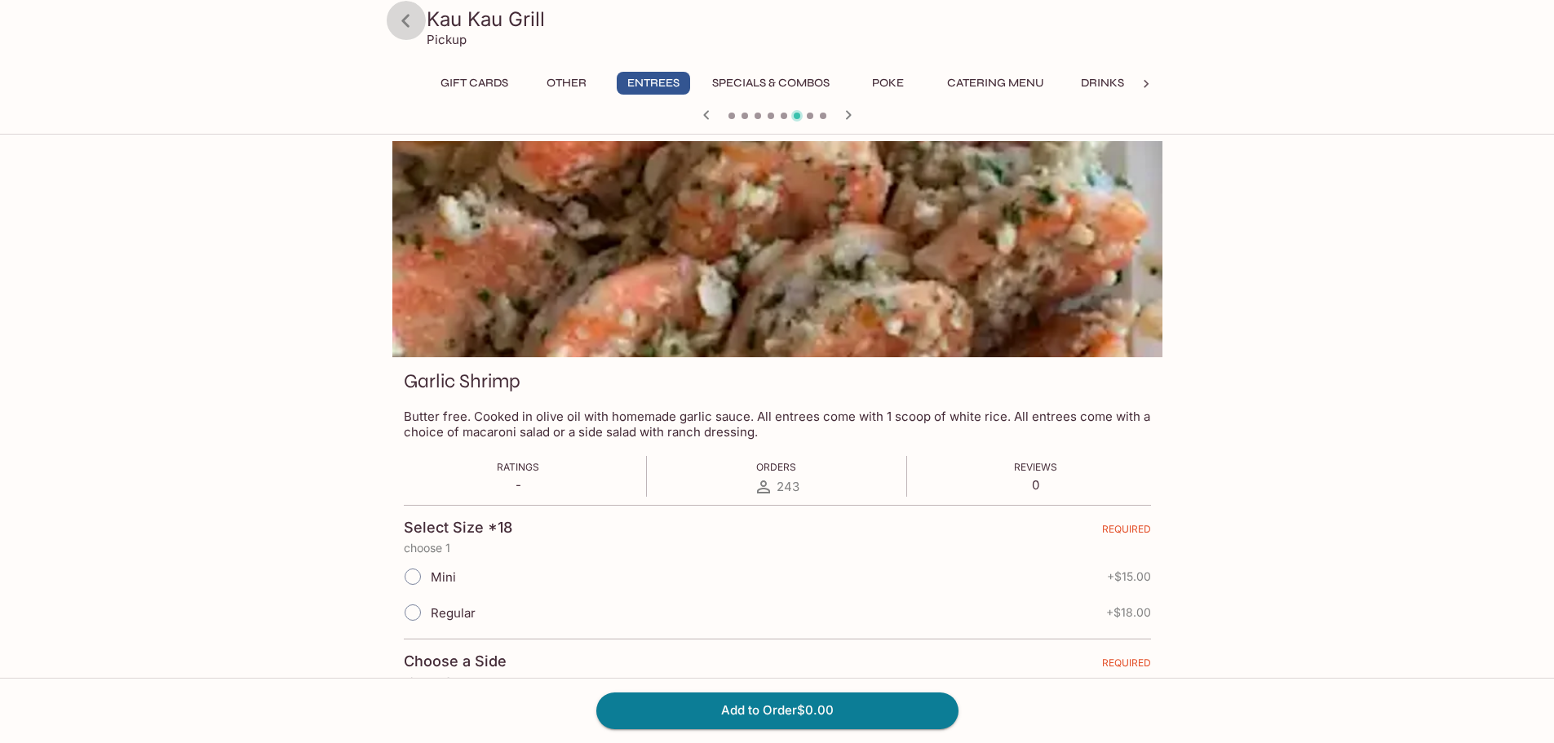
click at [409, 22] on icon at bounding box center [405, 21] width 29 height 29
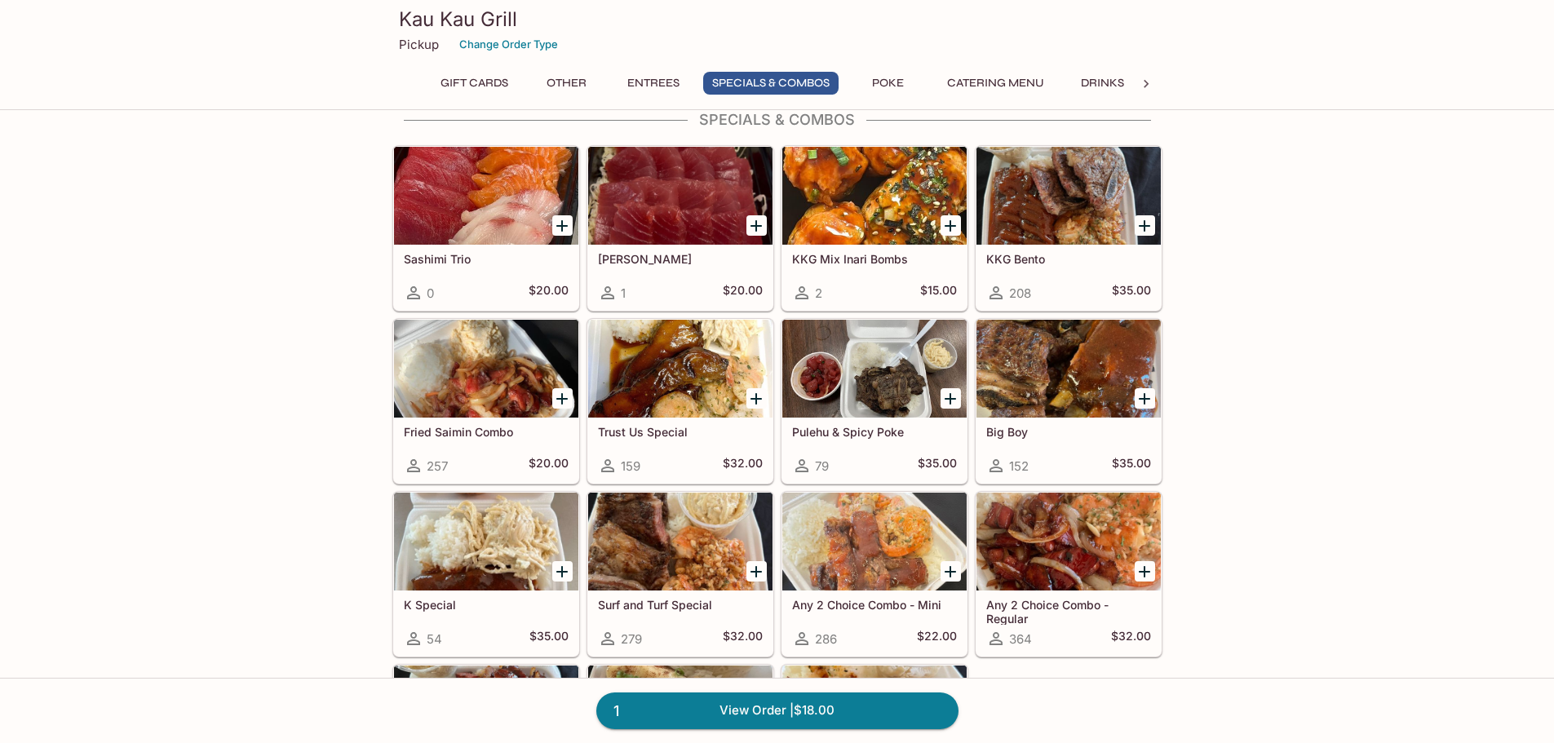
scroll to position [1549, 0]
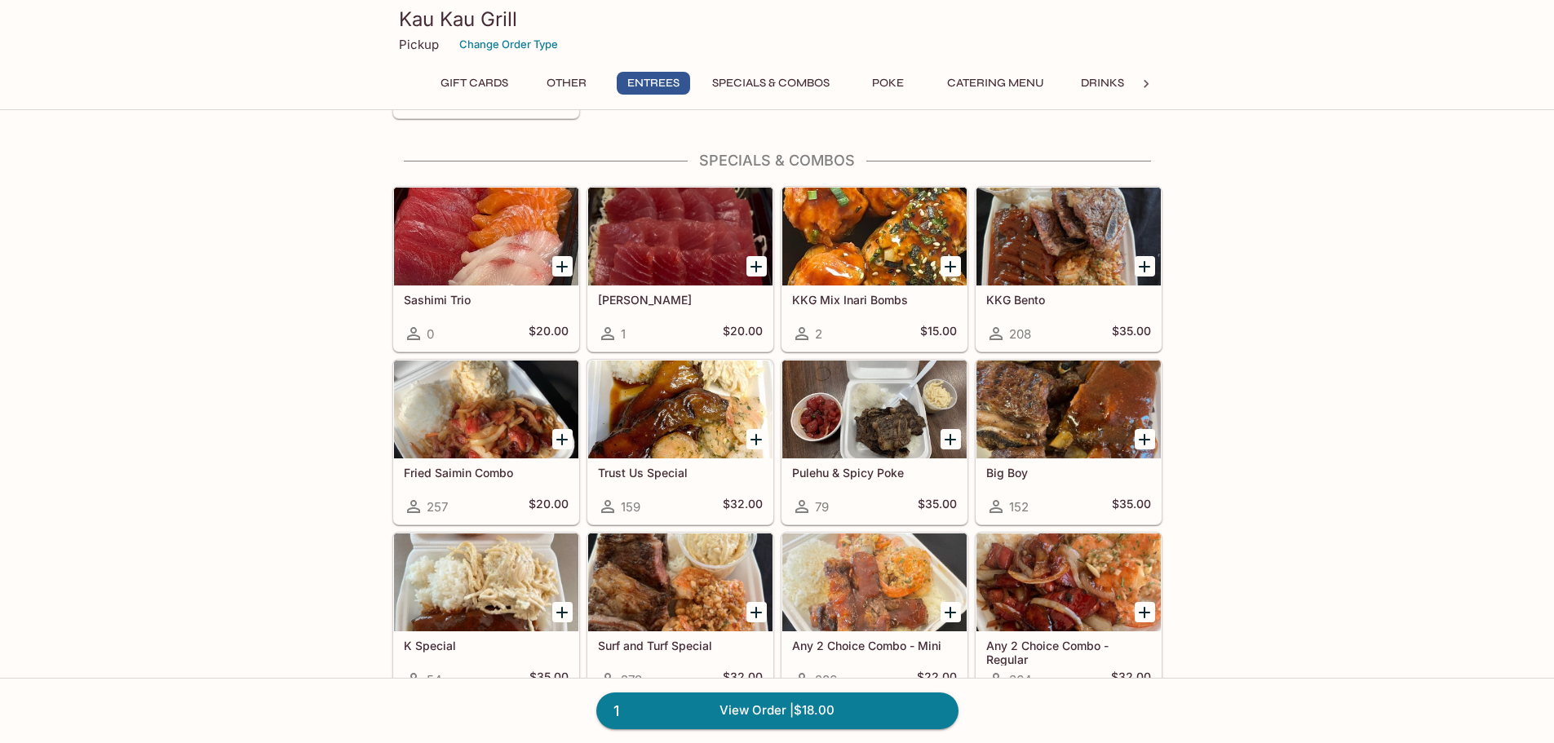
click at [452, 418] on div at bounding box center [486, 409] width 184 height 98
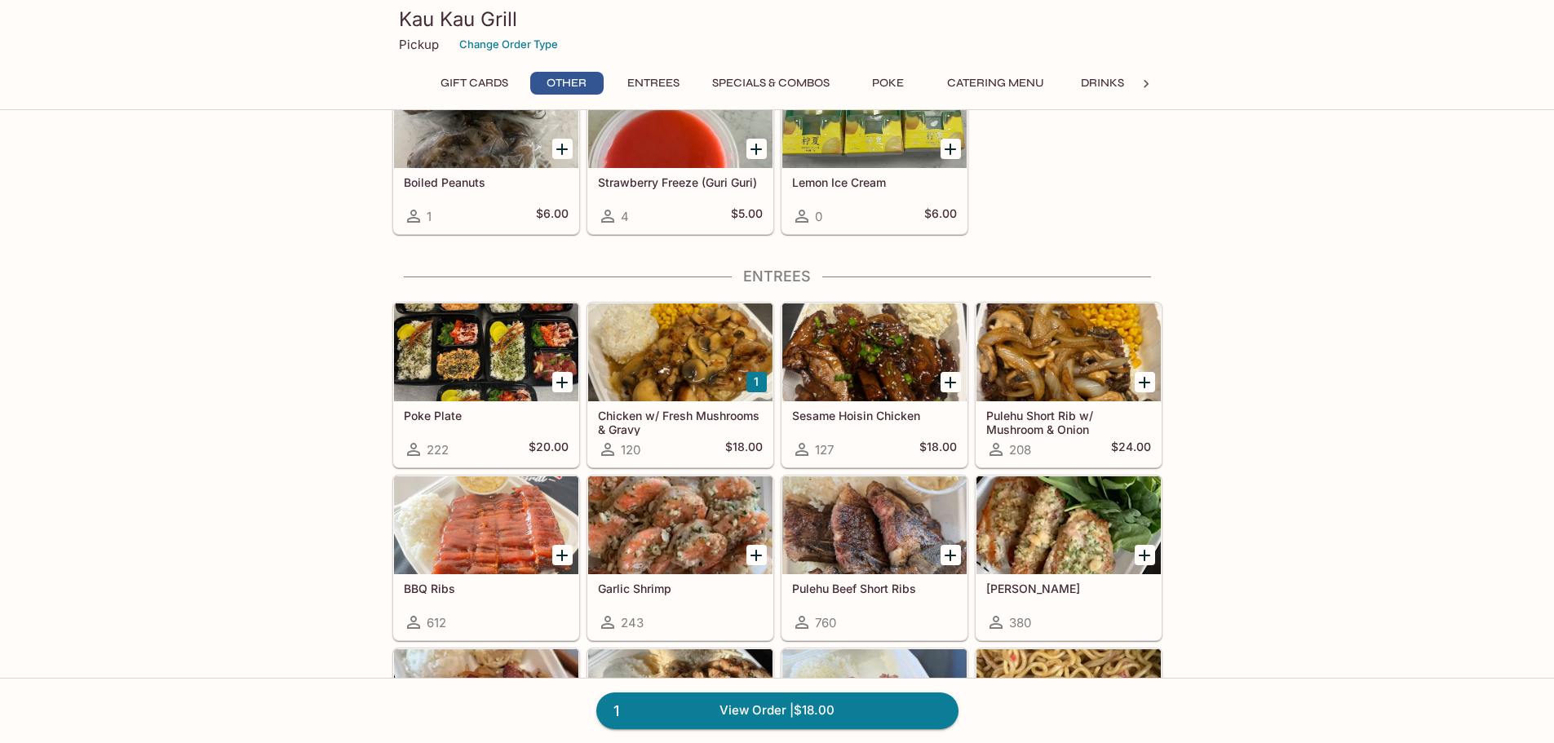
scroll to position [684, 0]
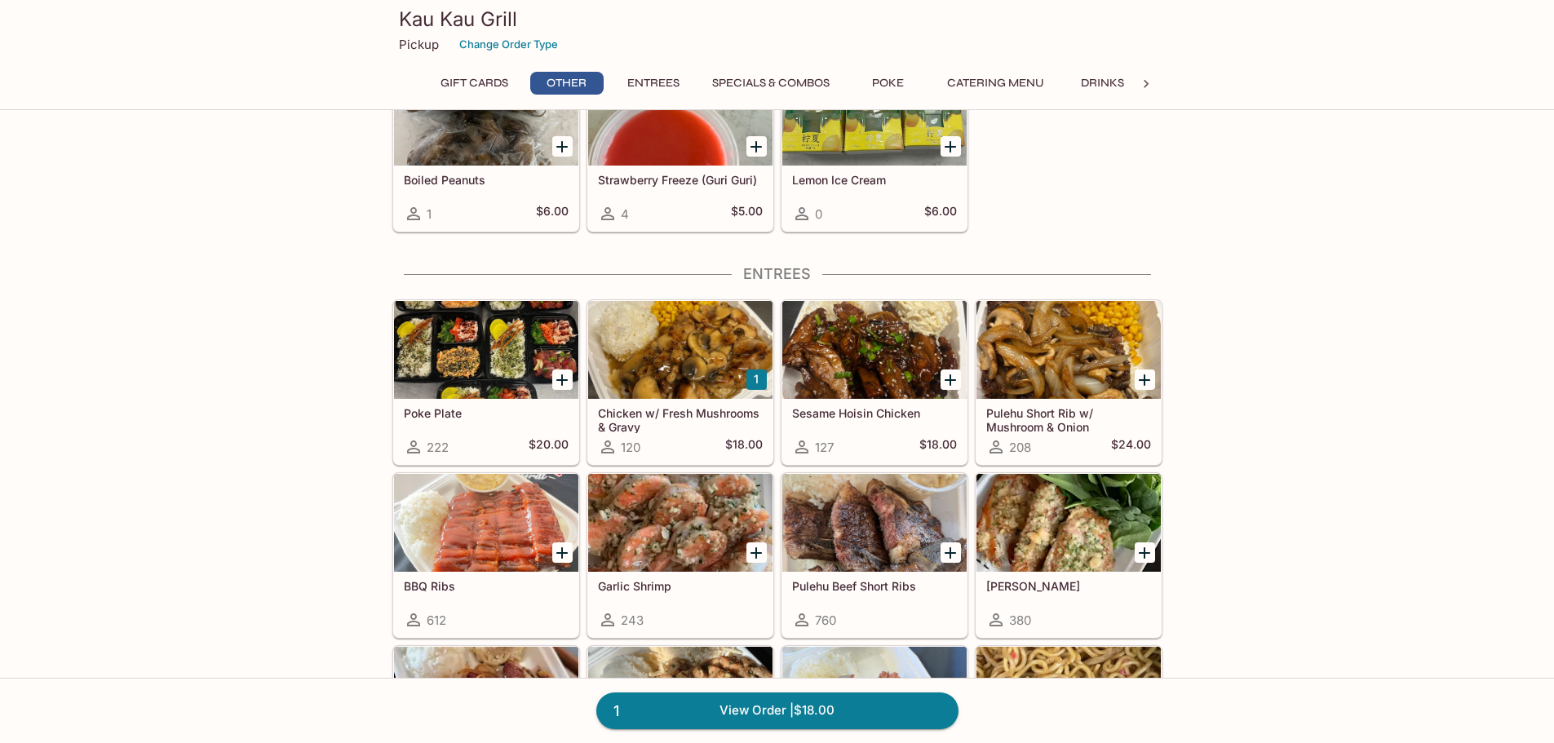
click at [1054, 368] on div at bounding box center [1068, 350] width 184 height 98
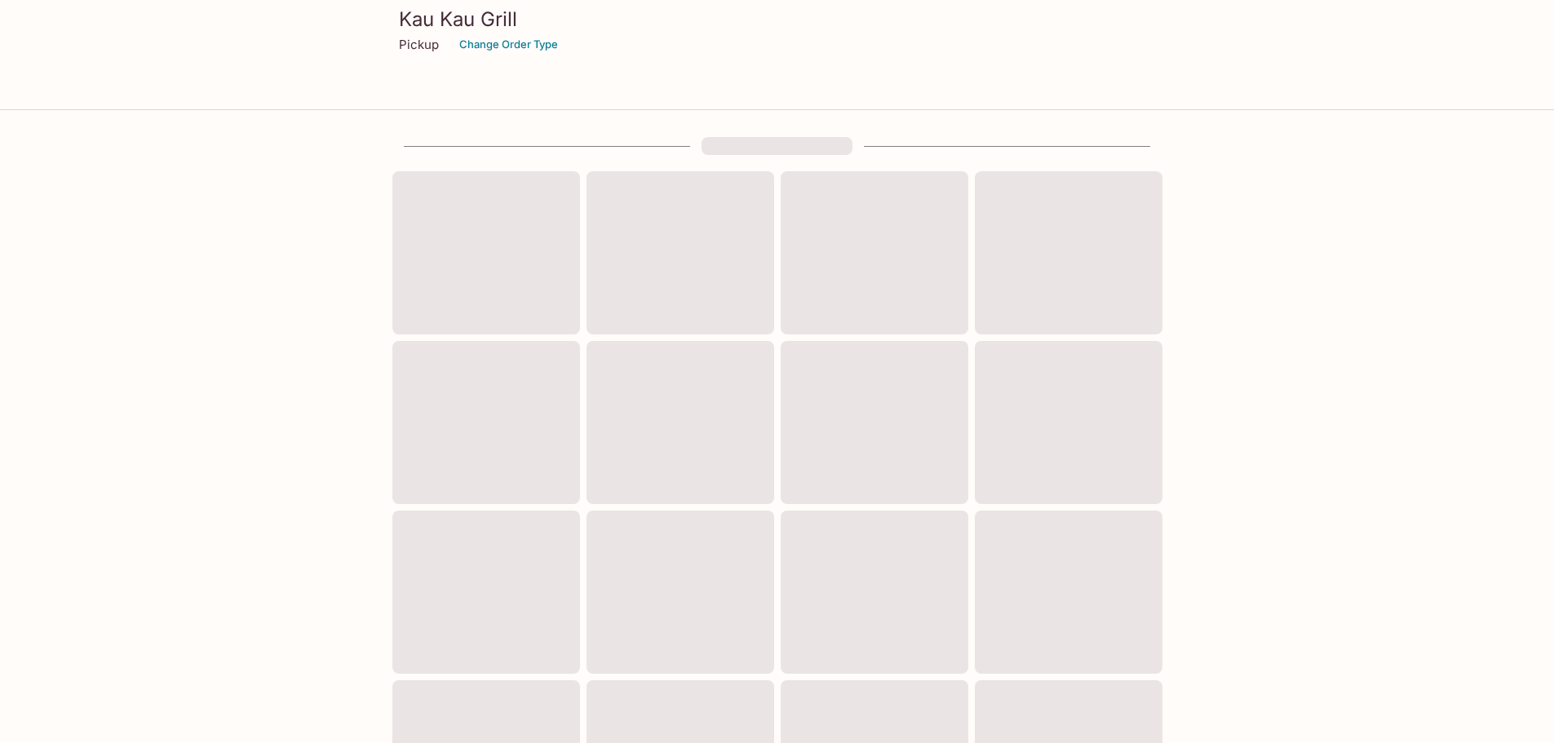
scroll to position [521, 0]
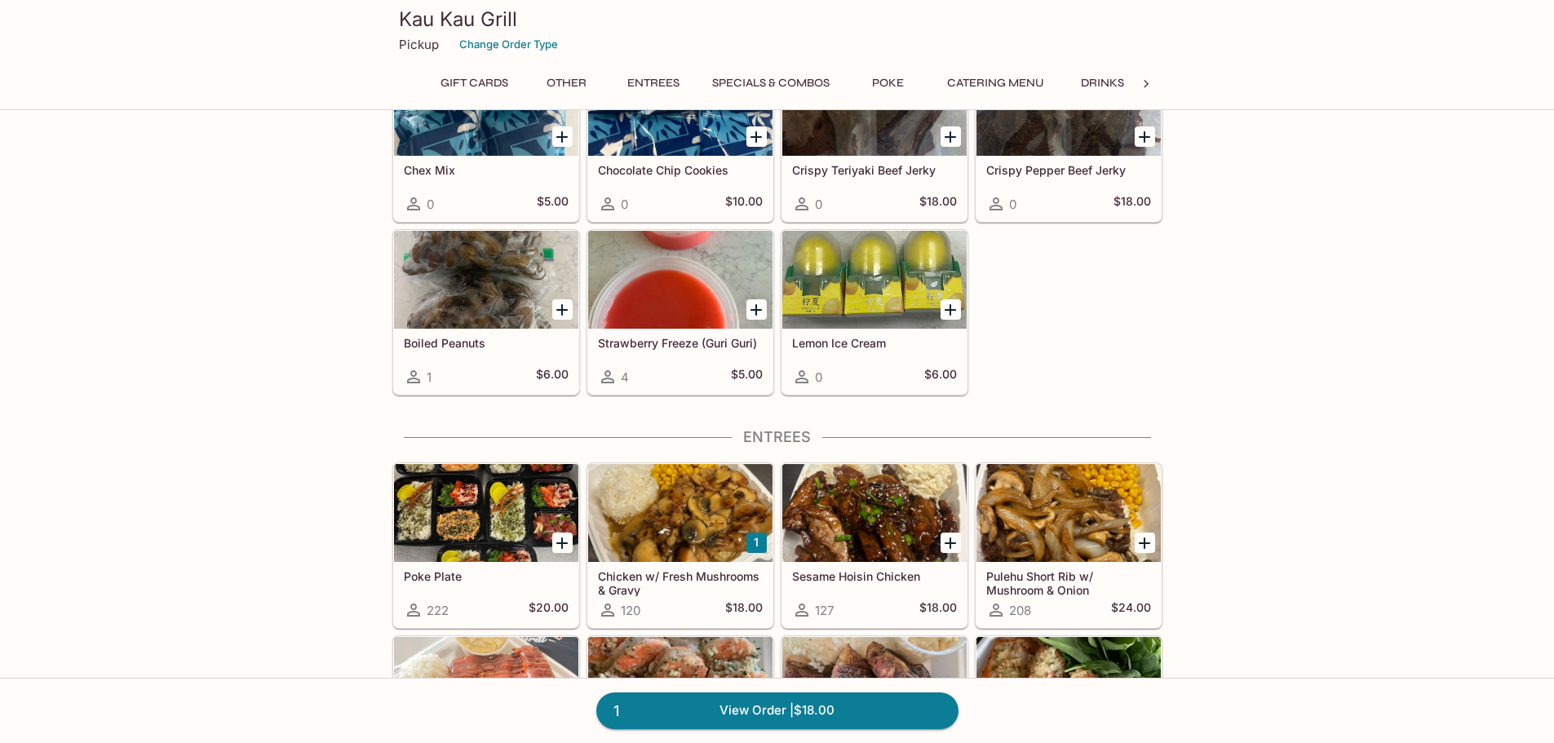
click at [431, 516] on div at bounding box center [486, 513] width 184 height 98
